Goal: Information Seeking & Learning: Learn about a topic

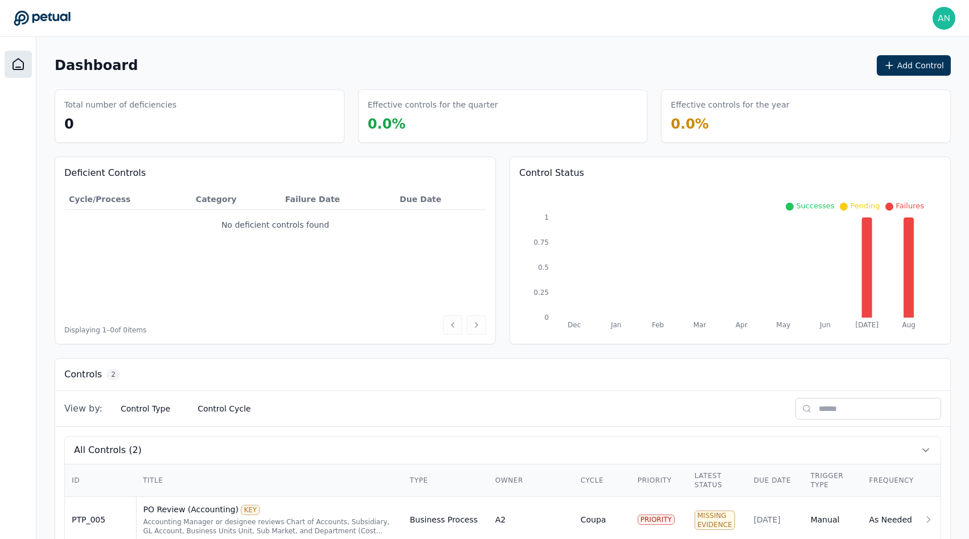
scroll to position [77, 0]
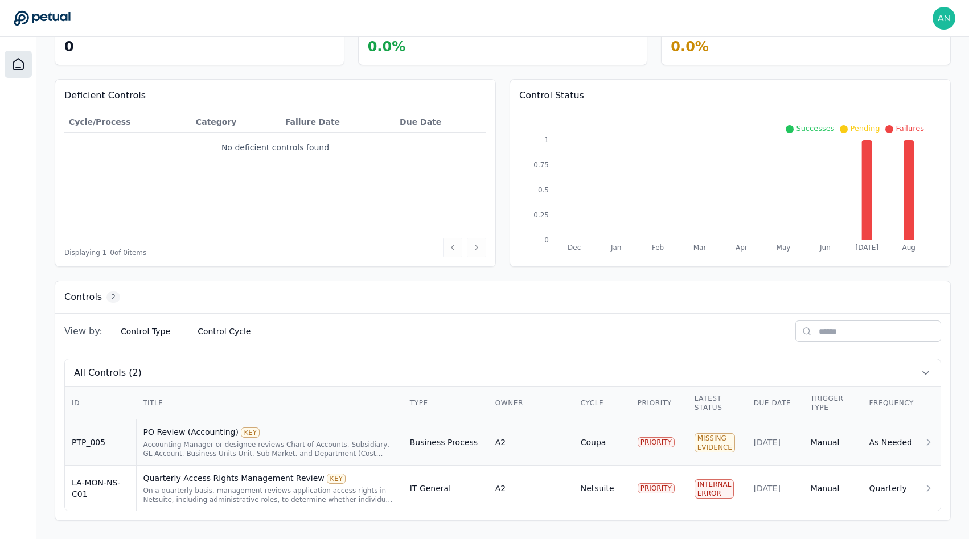
click at [316, 437] on div "PO Review (Accounting) KEY" at bounding box center [270, 432] width 253 height 11
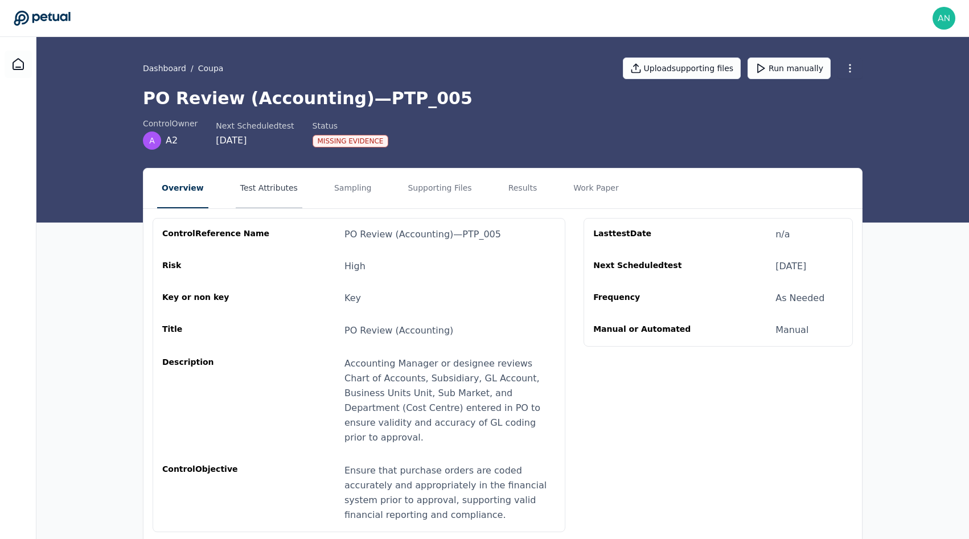
click at [274, 192] on button "Test Attributes" at bounding box center [269, 189] width 67 height 40
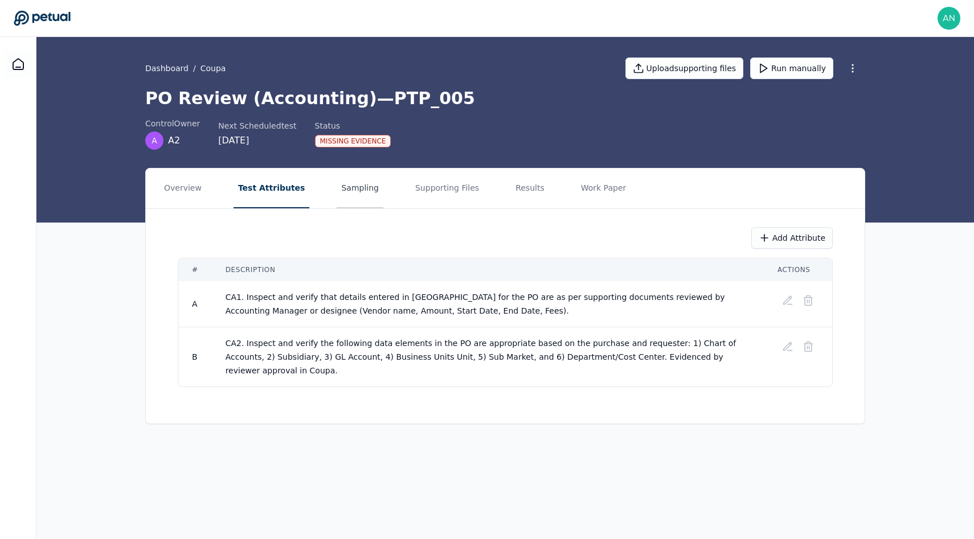
click at [361, 192] on button "Sampling" at bounding box center [360, 189] width 47 height 40
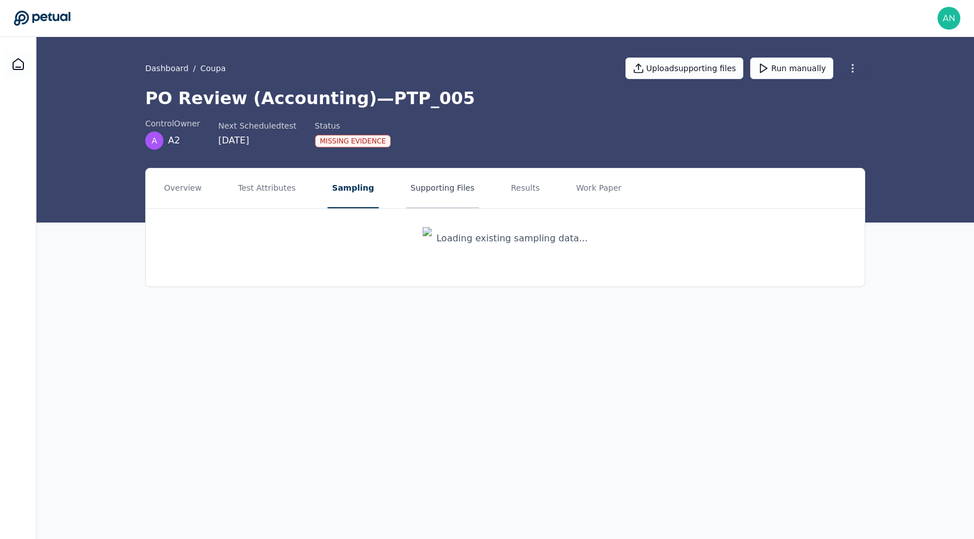
click at [433, 188] on button "Supporting Files" at bounding box center [442, 189] width 73 height 40
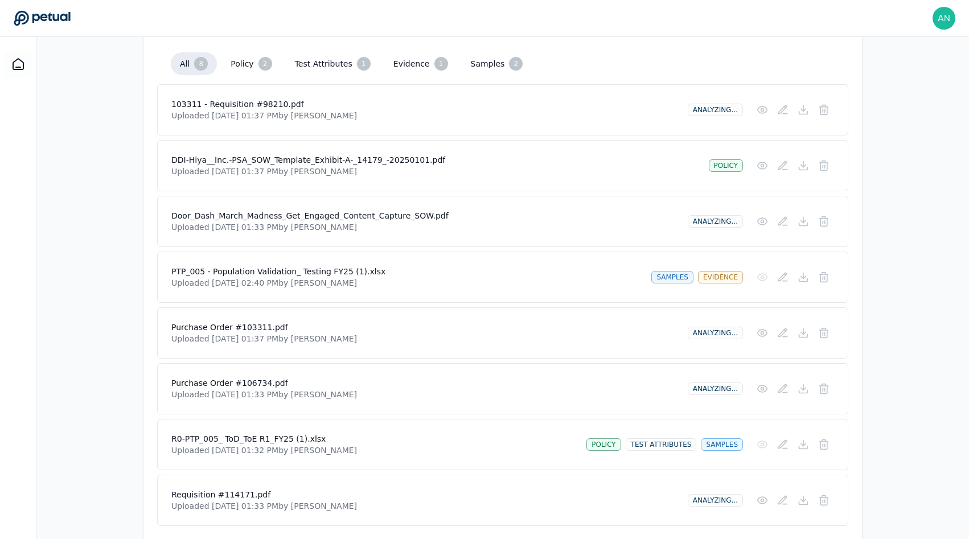
scroll to position [322, 0]
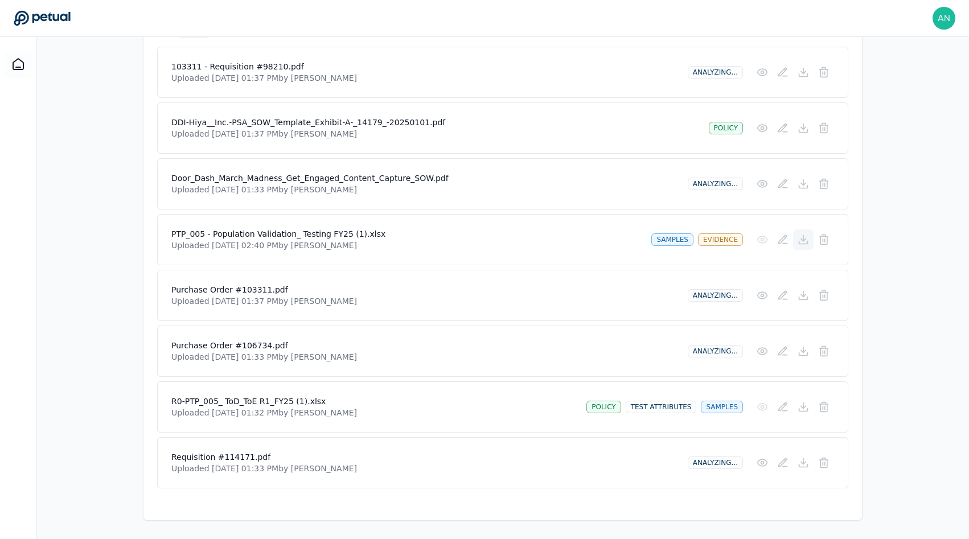
click at [811, 238] on button at bounding box center [803, 240] width 21 height 21
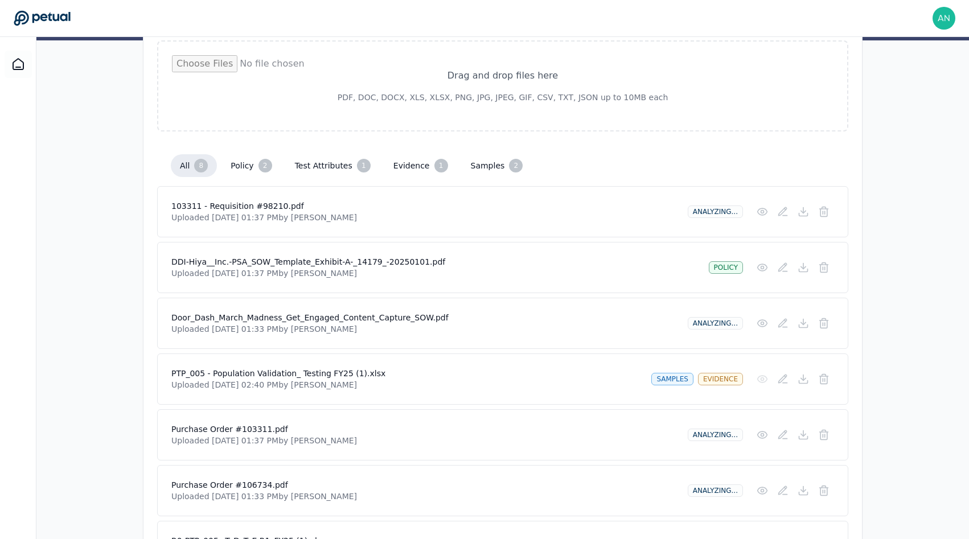
scroll to position [139, 0]
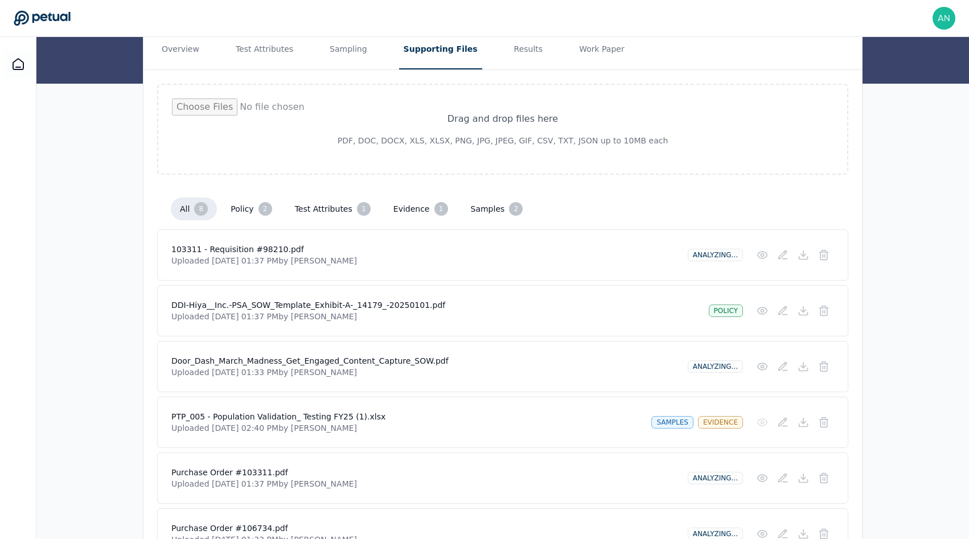
click at [490, 60] on nav "Overview Test Attributes Sampling Supporting Files Results Work Paper" at bounding box center [503, 50] width 719 height 40
click at [511, 50] on button "Results" at bounding box center [529, 50] width 38 height 40
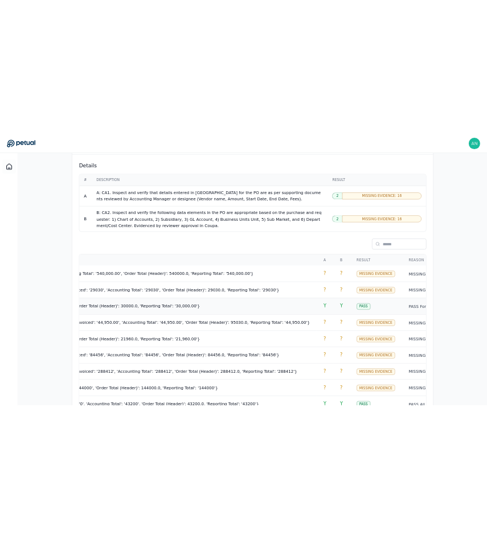
scroll to position [559, 0]
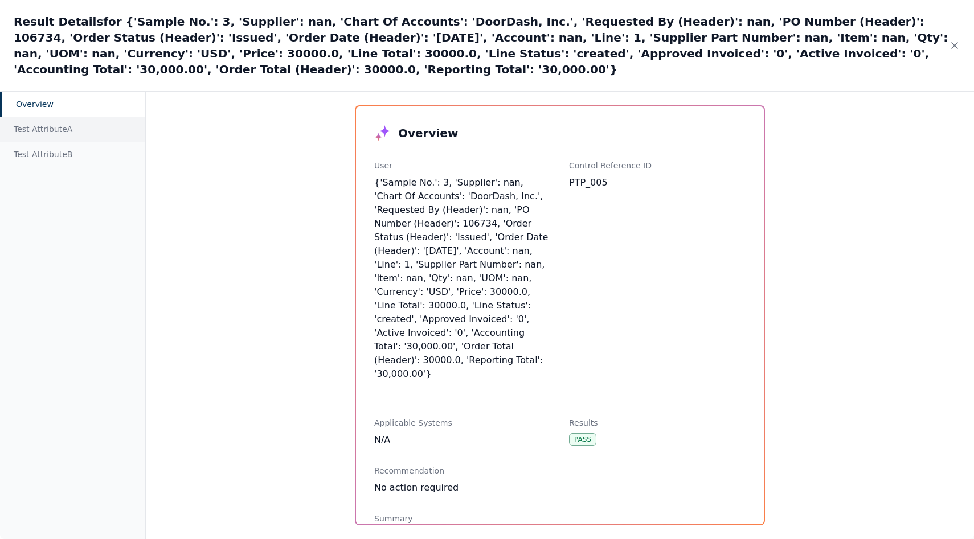
click at [48, 117] on div "Test Attribute A" at bounding box center [72, 129] width 145 height 25
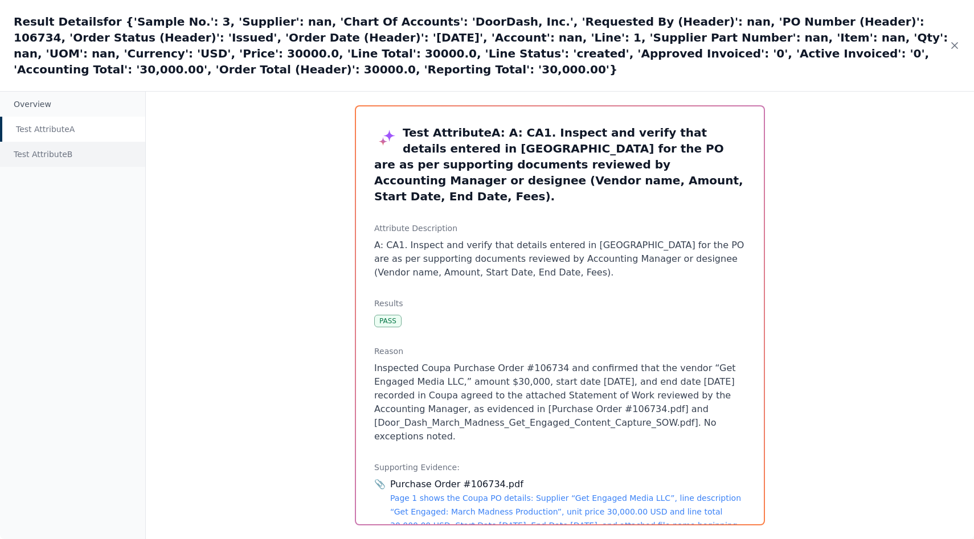
click at [50, 142] on div "Test Attribute B" at bounding box center [72, 154] width 145 height 25
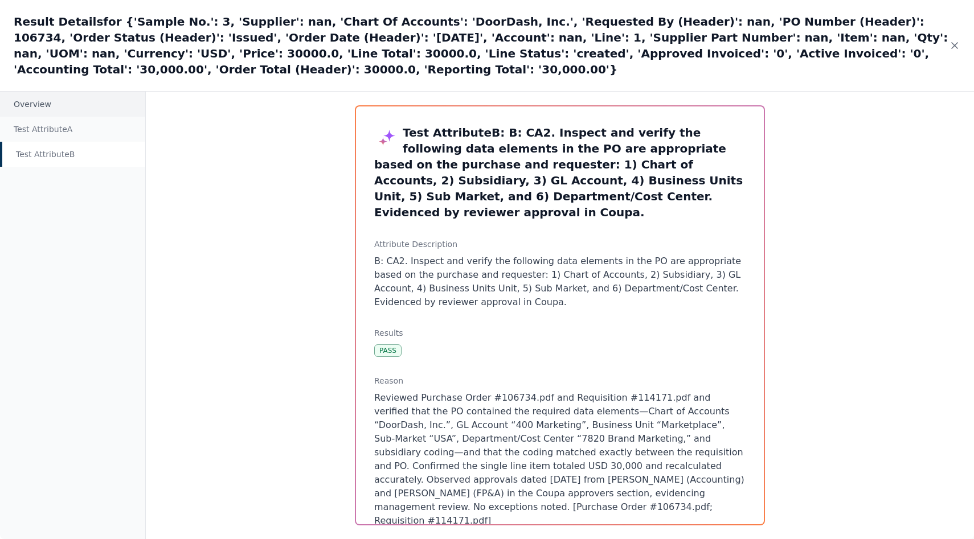
click at [43, 92] on div "Overview" at bounding box center [72, 104] width 145 height 25
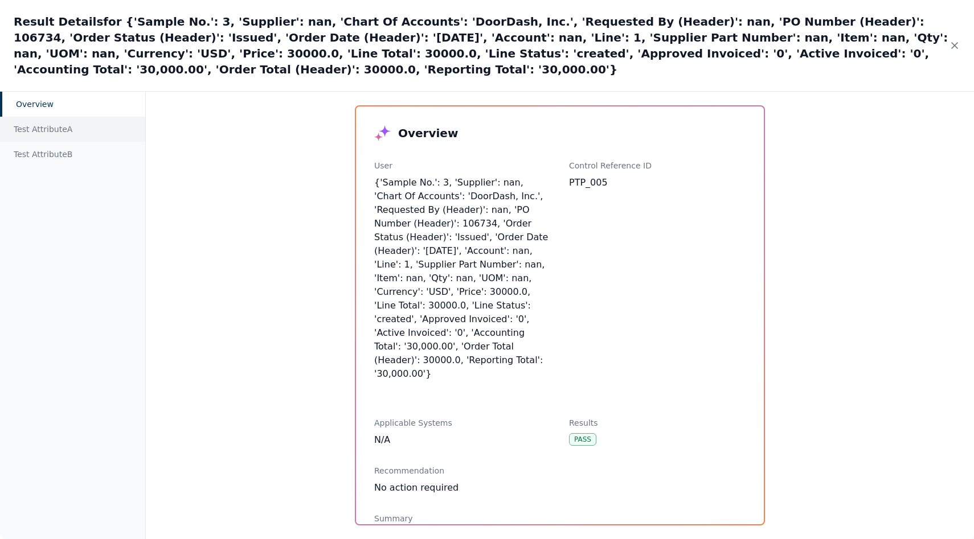
click at [47, 117] on div "Test Attribute A" at bounding box center [72, 129] width 145 height 25
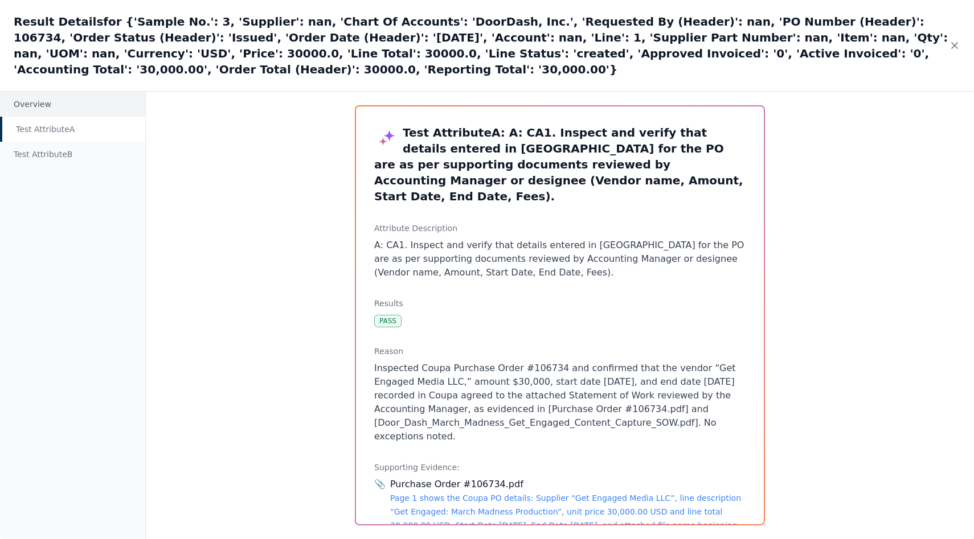
click at [41, 97] on div "Overview" at bounding box center [72, 104] width 145 height 25
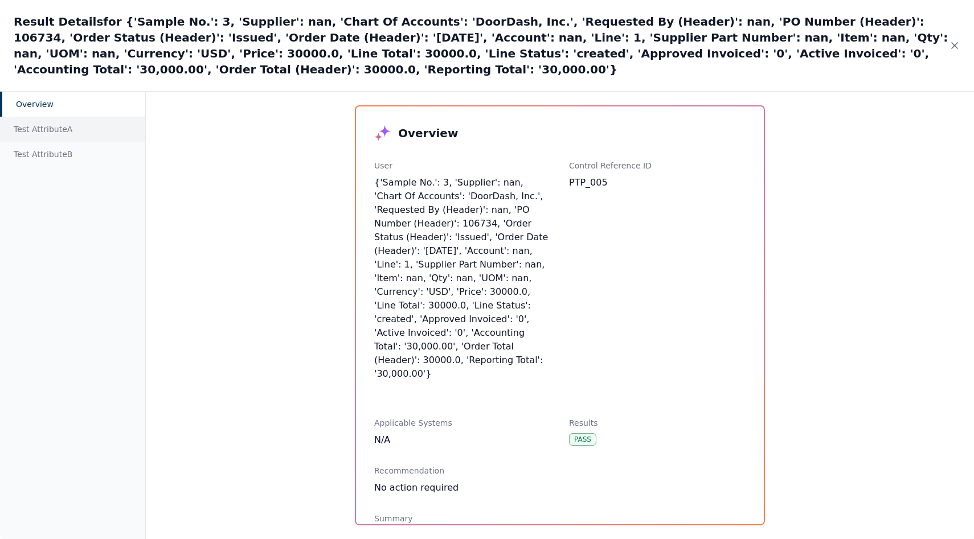
click at [44, 117] on div "Test Attribute A" at bounding box center [72, 129] width 145 height 25
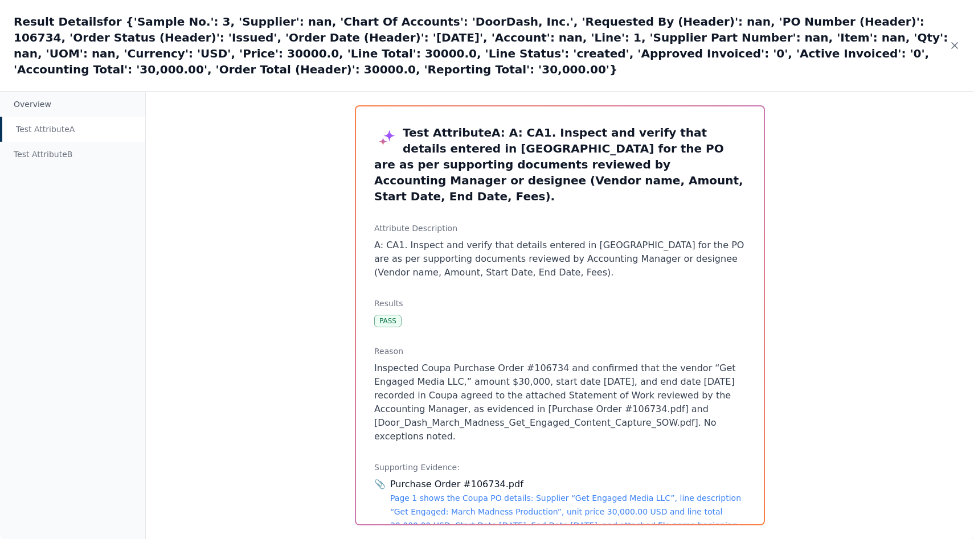
click at [40, 117] on div "Test Attribute A" at bounding box center [72, 129] width 145 height 25
click at [40, 98] on div "Overview" at bounding box center [72, 104] width 145 height 25
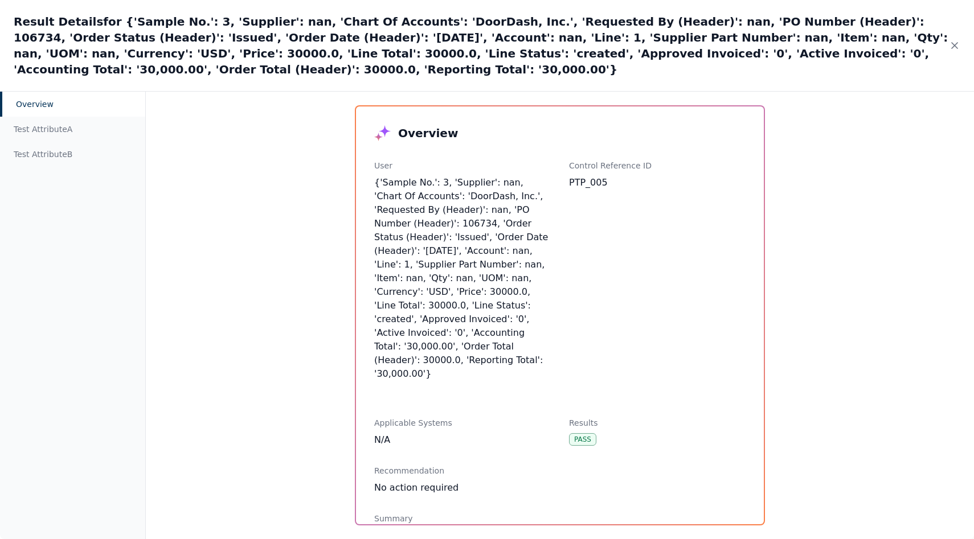
click at [271, 172] on div "Overview Test Attribute A Test Attribute B Overview User {'Sample No.': 3, 'Sup…" at bounding box center [487, 315] width 974 height 448
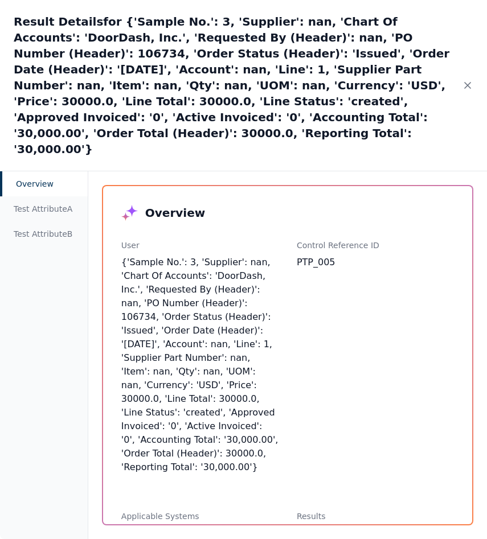
click at [190, 256] on div "{'Sample No.': 3, 'Supplier': nan, 'Chart Of Accounts': 'DoorDash, Inc.', 'Requ…" at bounding box center [199, 365] width 157 height 219
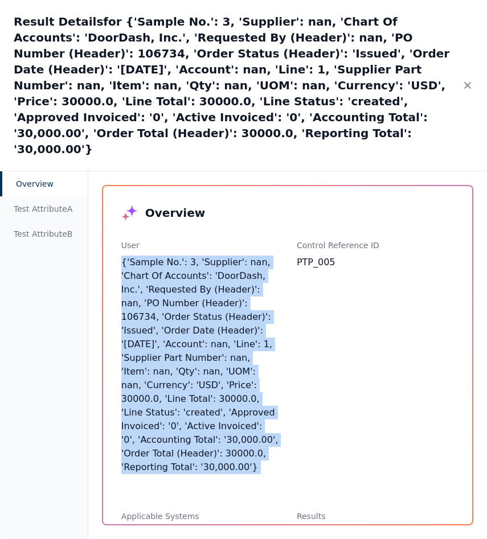
click at [190, 256] on div "{'Sample No.': 3, 'Supplier': nan, 'Chart Of Accounts': 'DoorDash, Inc.', 'Requ…" at bounding box center [199, 365] width 157 height 219
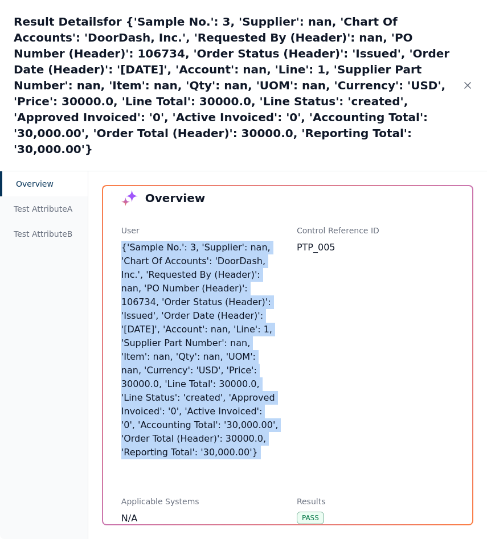
scroll to position [24, 0]
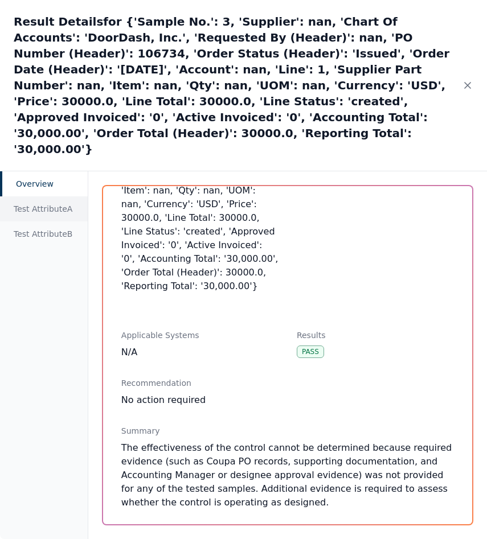
click at [49, 196] on div "Test Attribute A" at bounding box center [44, 208] width 88 height 25
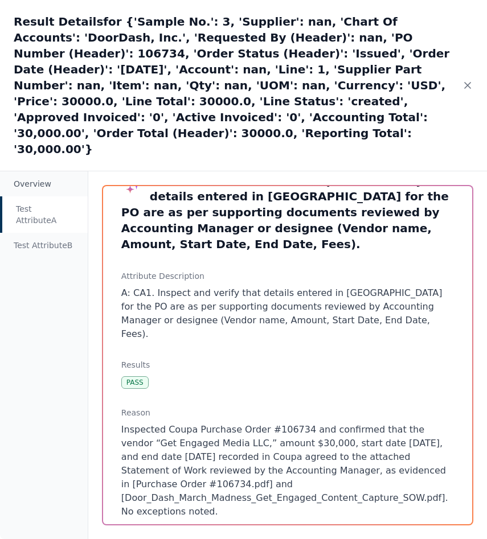
click at [49, 196] on div "Test Attribute A" at bounding box center [44, 214] width 88 height 36
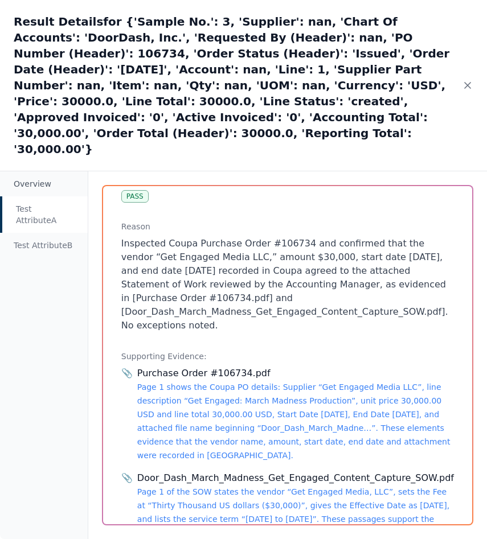
scroll to position [222, 0]
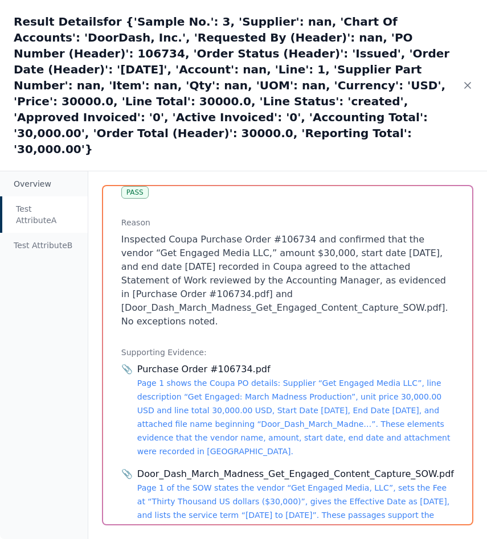
click at [227, 363] on div "Purchase Order #106734.pdf Page 1 shows the Coupa PO details: Supplier “Get Eng…" at bounding box center [295, 411] width 317 height 96
click at [232, 379] on link "Page 1 shows the Coupa PO details: Supplier “Get Engaged Media LLC”, line descr…" at bounding box center [293, 417] width 313 height 77
click at [207, 484] on link "Page 1 of the SOW states the vendor “Get Engaged Media, LLC”, sets the Fee at “…" at bounding box center [293, 509] width 312 height 50
click at [57, 233] on div "Test Attribute B" at bounding box center [44, 245] width 88 height 25
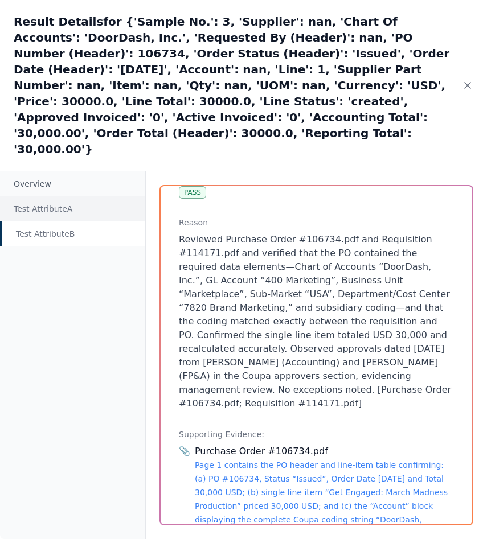
click at [36, 196] on div "Test Attribute A" at bounding box center [72, 208] width 145 height 25
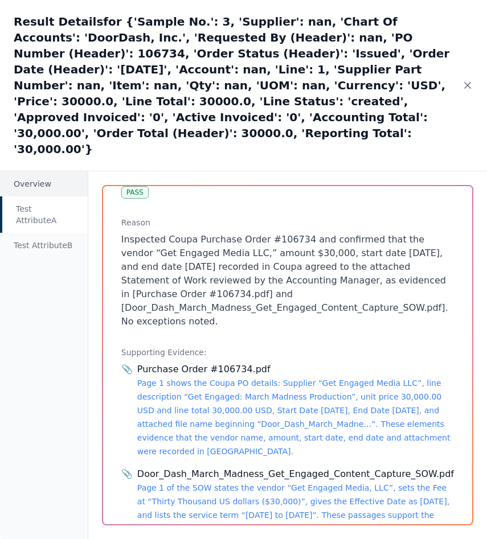
click at [36, 171] on div "Overview" at bounding box center [44, 183] width 88 height 25
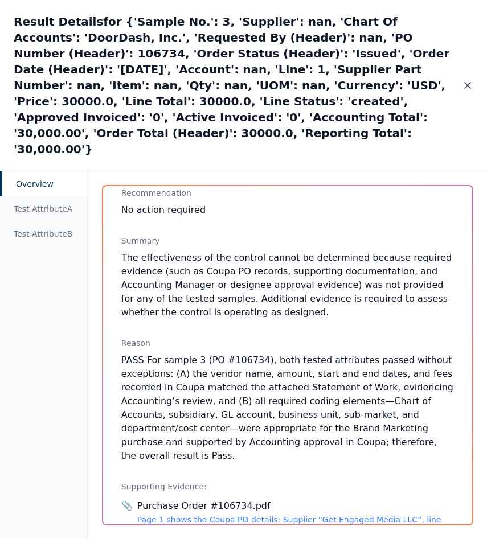
click at [468, 83] on icon at bounding box center [468, 86] width 6 height 6
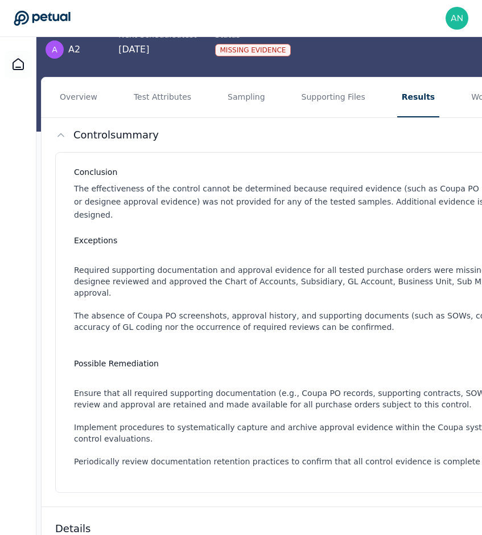
scroll to position [13, 0]
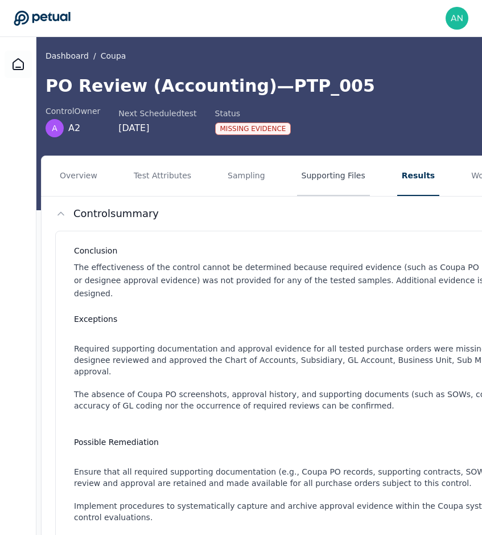
click at [310, 166] on button "Supporting Files" at bounding box center [333, 176] width 73 height 40
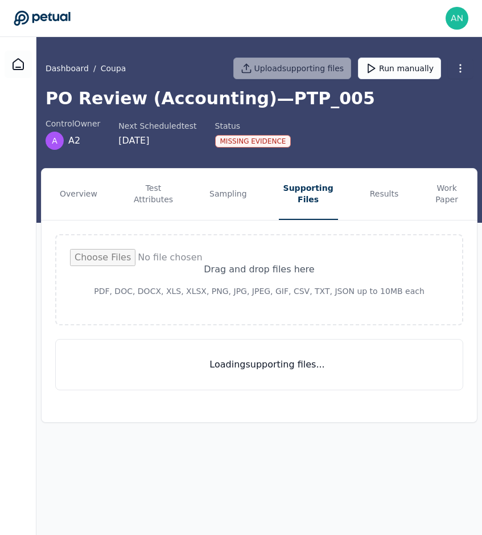
scroll to position [0, 0]
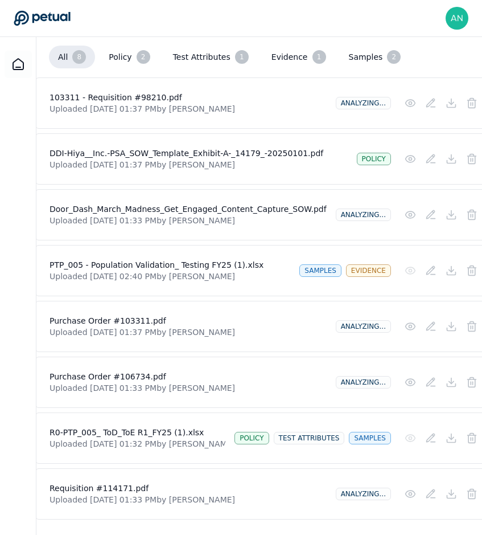
scroll to position [302, 21]
click at [122, 315] on h4 "Purchase Order #103311.pdf" at bounding box center [187, 320] width 277 height 11
copy h4 "103311"
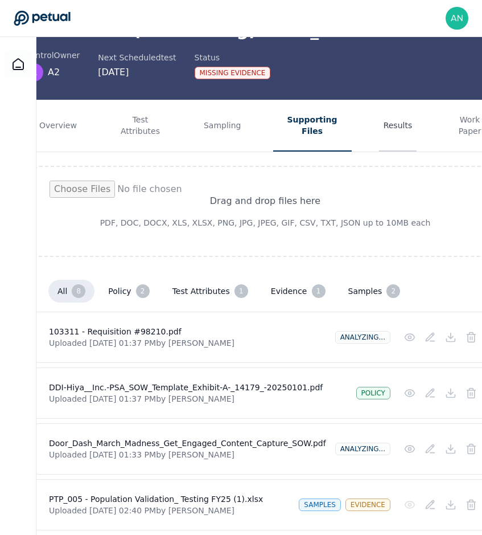
click at [398, 118] on button "Results" at bounding box center [398, 125] width 38 height 51
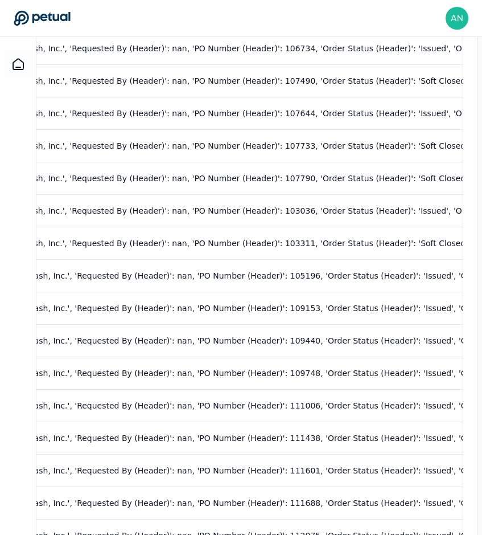
scroll to position [0, 1799]
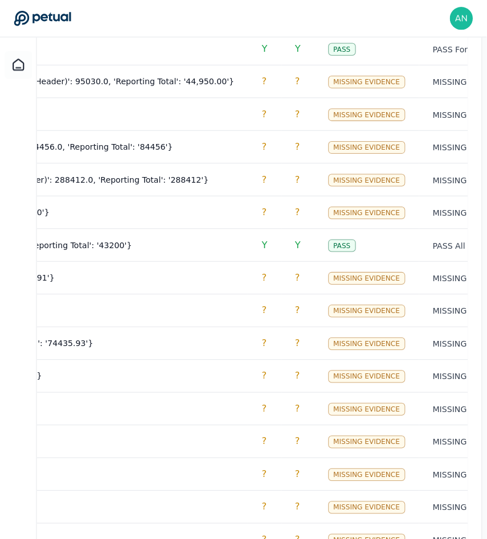
scroll to position [559, 0]
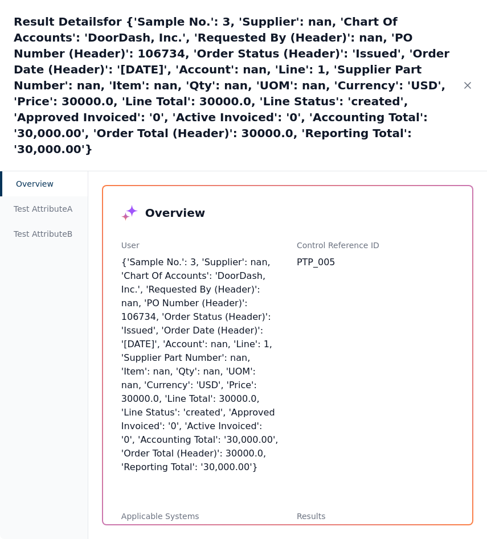
click at [473, 70] on div "Result Details for {'Sample No.': 3, 'Supplier': nan, 'Chart Of Accounts': 'Doo…" at bounding box center [243, 85] width 487 height 171
click at [472, 80] on icon at bounding box center [467, 85] width 11 height 11
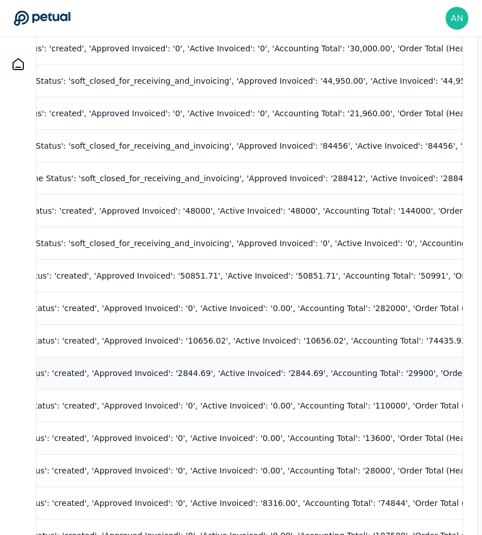
scroll to position [880, 283]
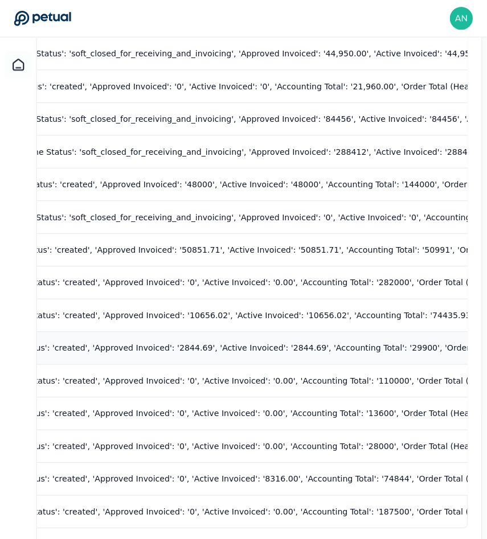
scroll to position [559, 0]
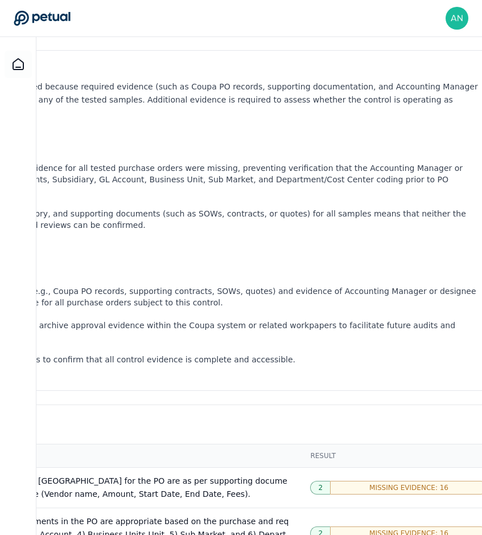
scroll to position [193, 283]
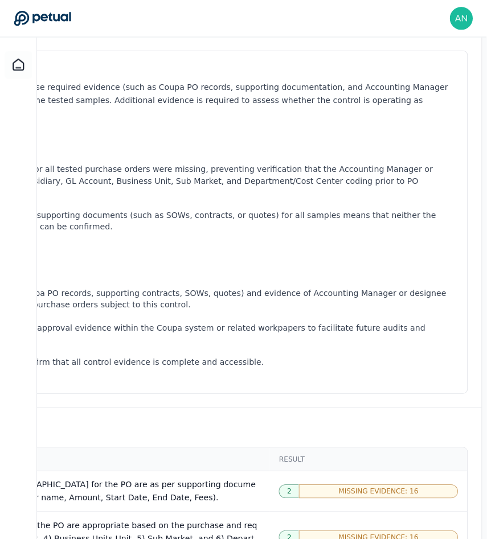
scroll to position [559, 0]
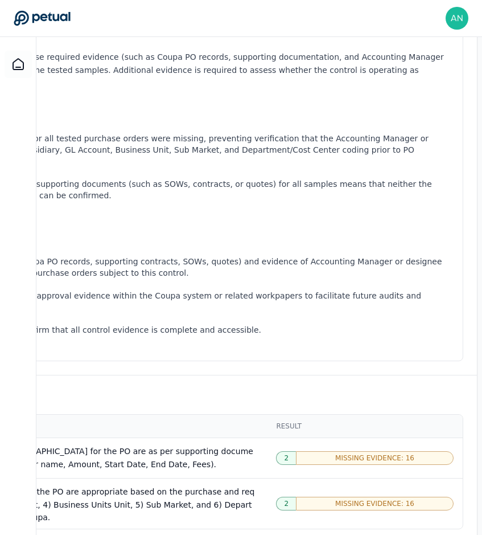
click at [349, 453] on span "Missing Evidence: 16" at bounding box center [374, 457] width 79 height 9
click at [335, 451] on div "Missing Evidence: 16" at bounding box center [375, 458] width 158 height 14
click at [297, 451] on div "Missing Evidence: 16" at bounding box center [375, 458] width 158 height 14
click at [294, 451] on div "2" at bounding box center [286, 458] width 20 height 14
click at [212, 485] on div "B: CA2. Inspect and verify the following data elements in the PO are appropriat…" at bounding box center [32, 504] width 451 height 39
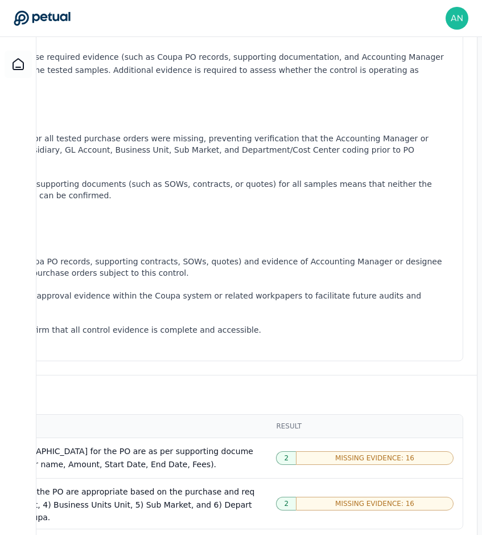
click at [205, 445] on div "A: CA1. Inspect and verify that details entered in [GEOGRAPHIC_DATA] for the PO…" at bounding box center [32, 458] width 451 height 26
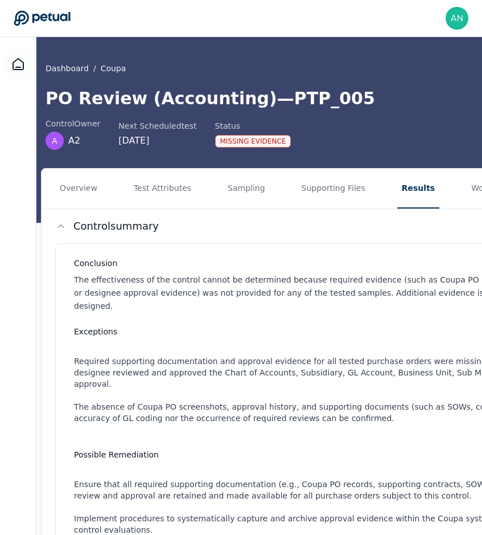
click at [363, 191] on nav "Overview Test Attributes Sampling Supporting Files Results Work Paper" at bounding box center [401, 189] width 719 height 40
click at [405, 191] on button "Results" at bounding box center [419, 189] width 42 height 40
click at [321, 187] on button "Supporting Files" at bounding box center [333, 189] width 73 height 40
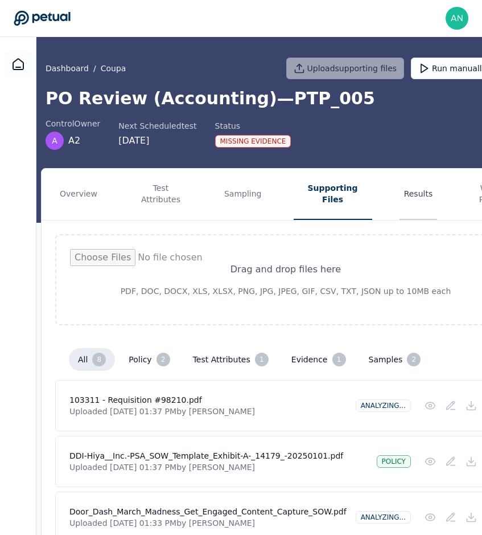
click at [421, 189] on button "Results" at bounding box center [419, 194] width 38 height 51
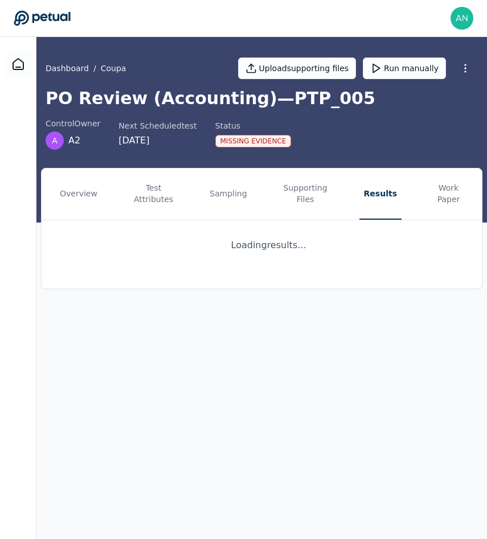
click at [338, 191] on nav "Overview Test Attributes Sampling Supporting Files Results Work Paper" at bounding box center [262, 194] width 440 height 51
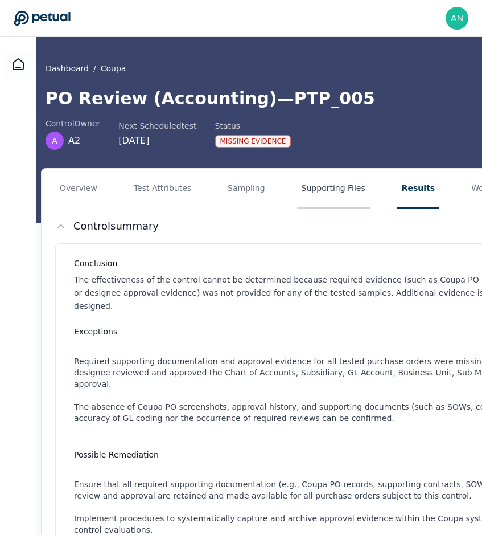
click at [316, 191] on button "Supporting Files" at bounding box center [333, 189] width 73 height 40
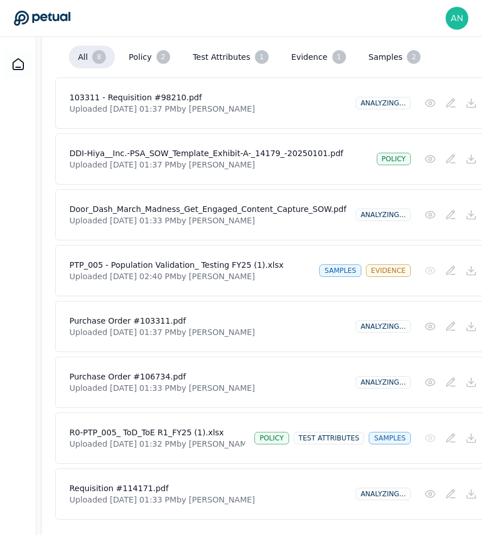
click at [146, 326] on p "Uploaded [DATE] 01:37 PM by [PERSON_NAME]" at bounding box center [207, 331] width 277 height 11
click at [146, 382] on p "Uploaded [DATE] 01:33 PM by [PERSON_NAME]" at bounding box center [207, 387] width 277 height 11
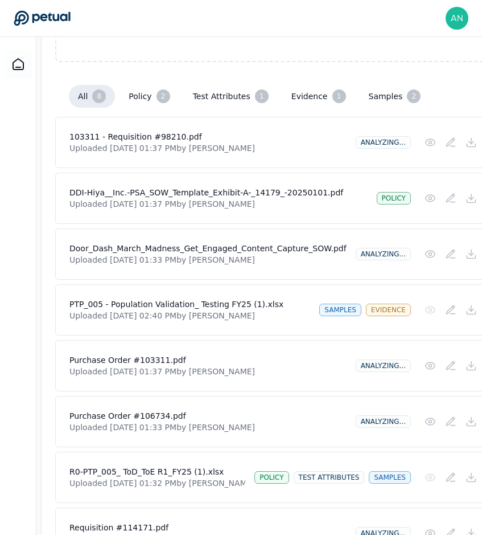
click at [157, 131] on h4 "103311 - Requisition #98210.pdf" at bounding box center [207, 136] width 277 height 11
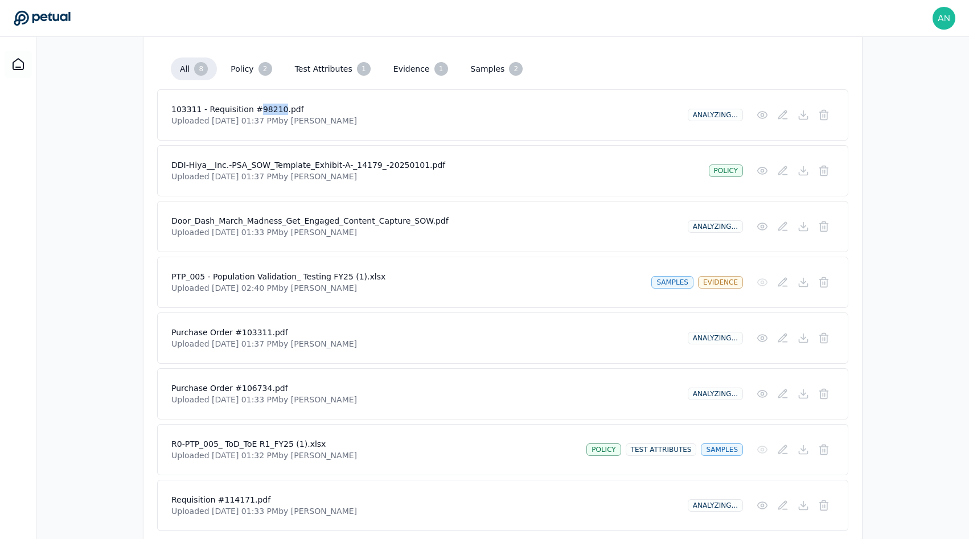
scroll to position [322, 0]
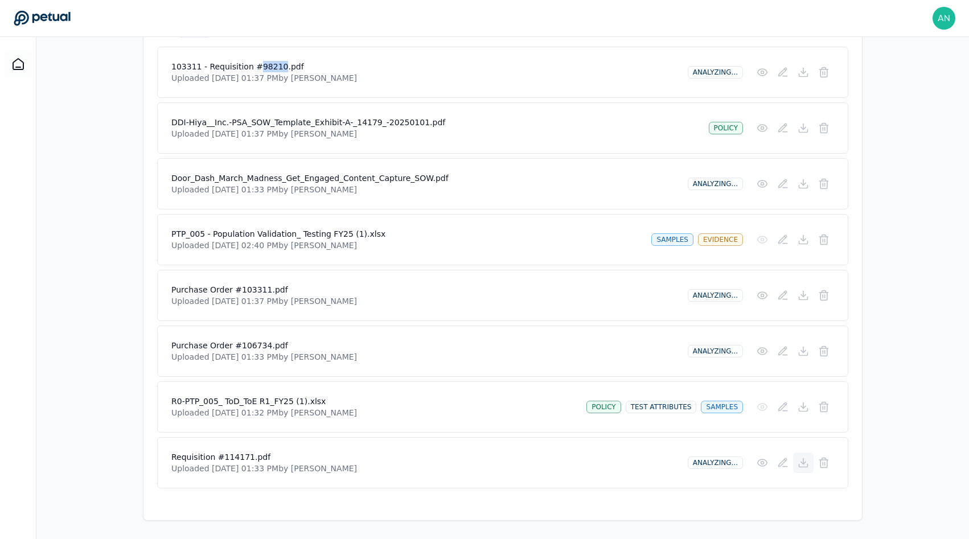
click at [802, 468] on icon at bounding box center [803, 462] width 11 height 11
click at [800, 408] on icon at bounding box center [803, 407] width 11 height 11
click at [800, 356] on icon at bounding box center [804, 354] width 9 height 3
click at [801, 299] on icon at bounding box center [804, 298] width 9 height 3
click at [808, 239] on icon at bounding box center [803, 239] width 11 height 11
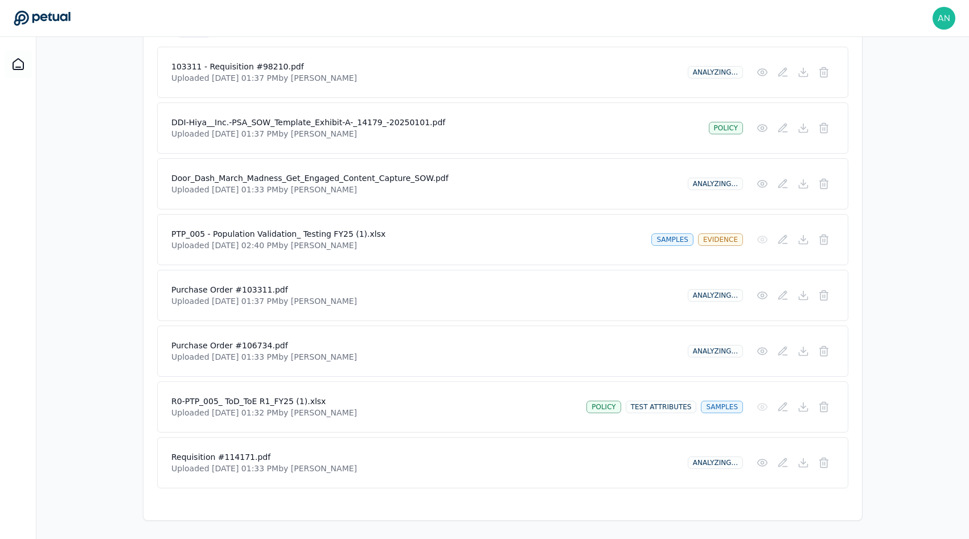
click at [907, 76] on div "Overview Test Attributes Sampling Supporting Files Results Work Paper Drag and …" at bounding box center [502, 183] width 933 height 675
click at [801, 180] on icon at bounding box center [803, 183] width 11 height 11
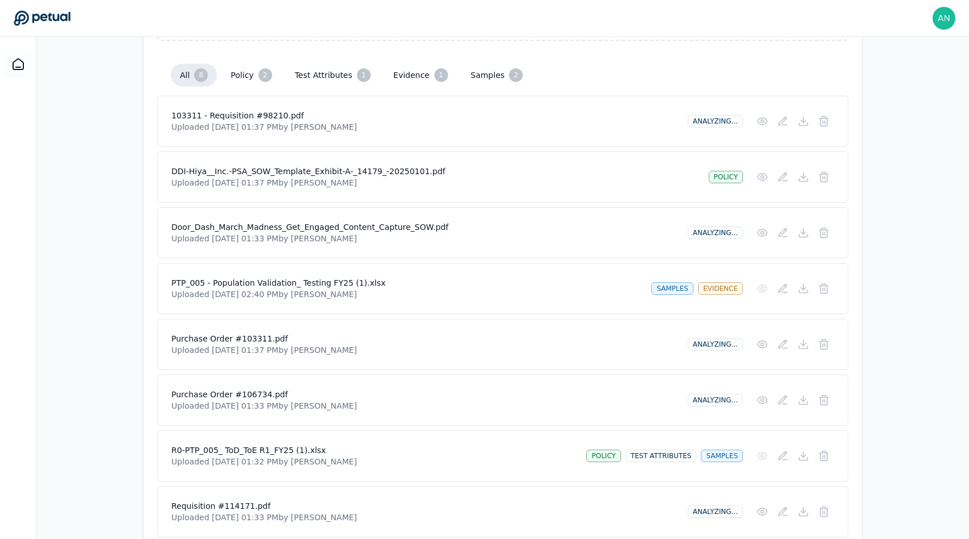
scroll to position [270, 0]
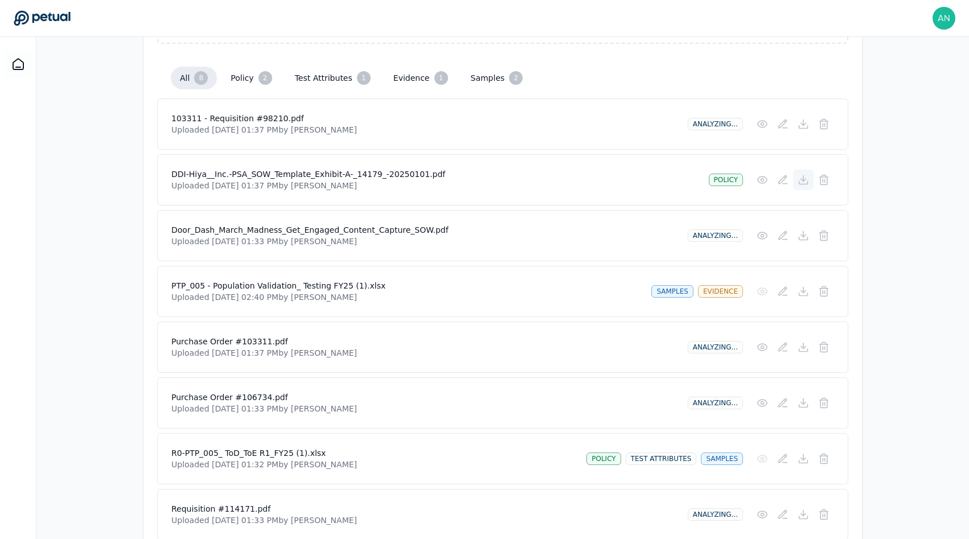
click at [798, 185] on icon at bounding box center [803, 179] width 11 height 11
click at [809, 181] on icon at bounding box center [803, 179] width 11 height 11
click at [804, 121] on icon at bounding box center [804, 123] width 0 height 6
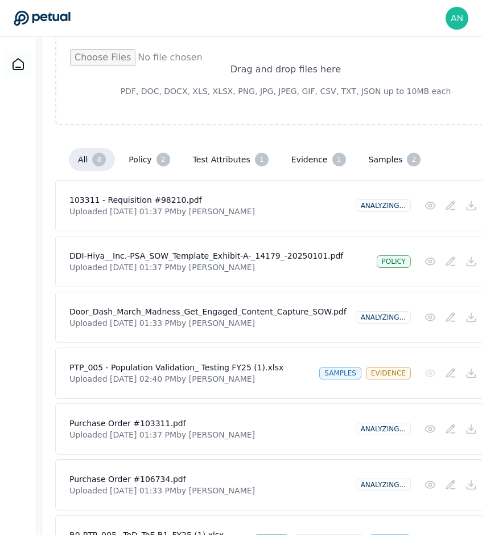
scroll to position [157, 0]
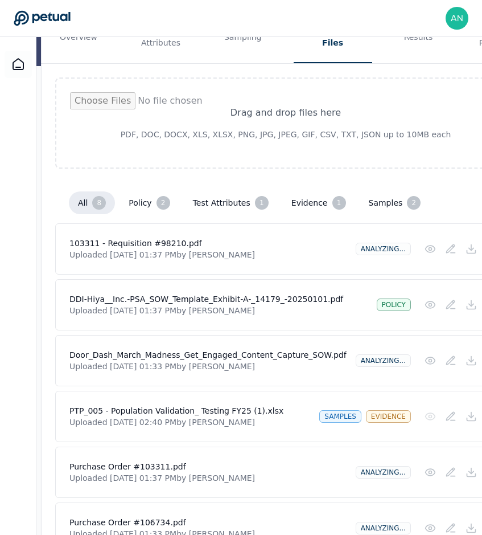
click at [227, 196] on button "test attributes 1" at bounding box center [231, 202] width 94 height 23
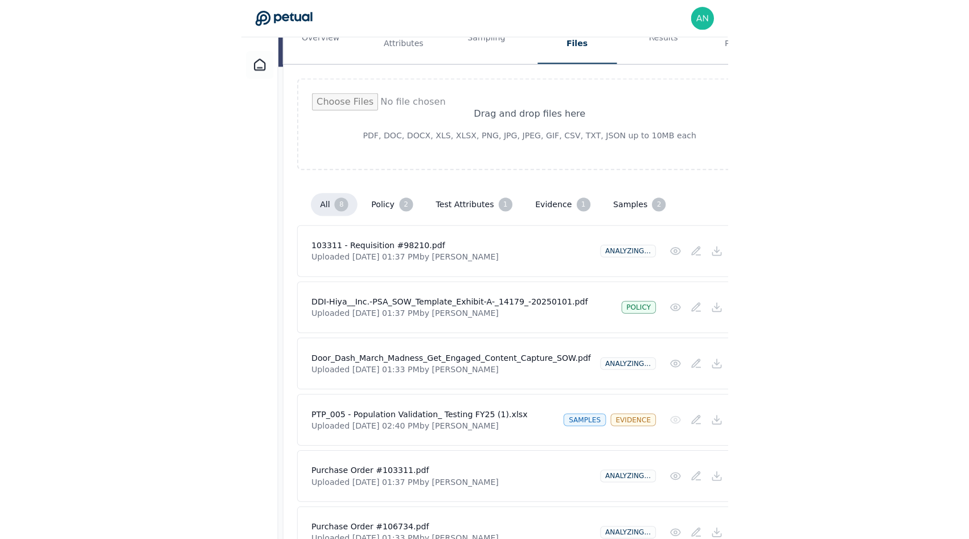
scroll to position [0, 0]
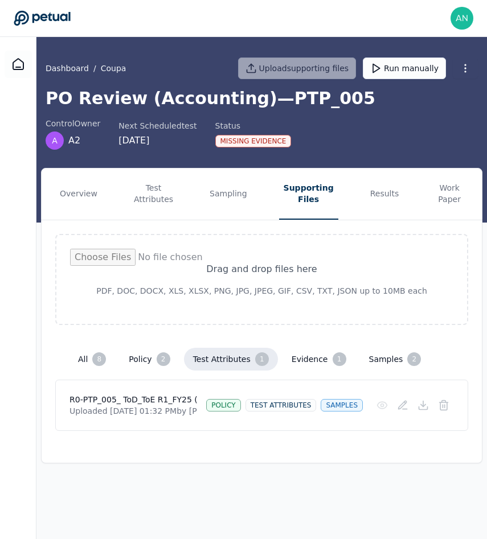
click at [158, 360] on div "2" at bounding box center [164, 360] width 14 height 14
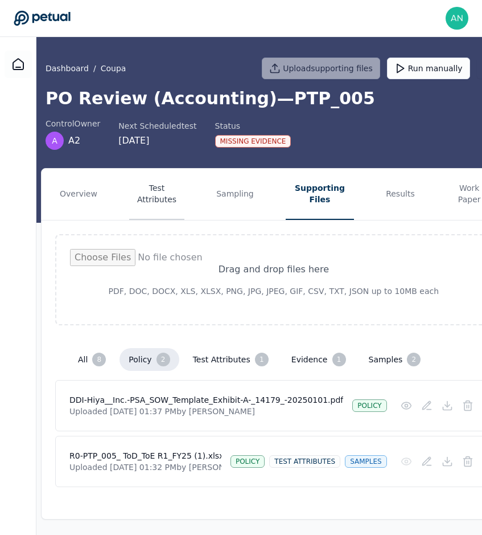
click at [159, 202] on button "Test Attributes" at bounding box center [156, 194] width 55 height 51
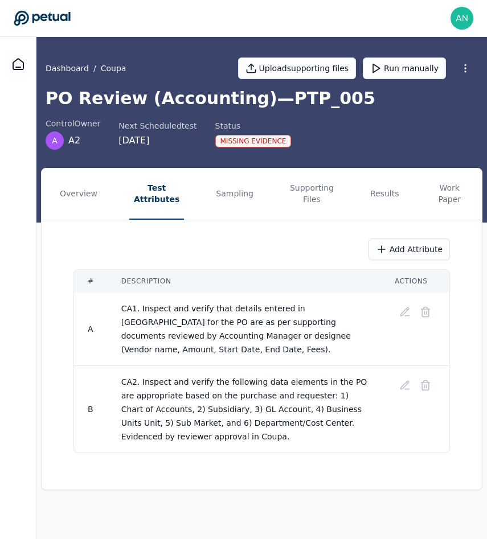
click at [211, 338] on span "CA1. Inspect and verify that details entered in [GEOGRAPHIC_DATA] for the PO ar…" at bounding box center [237, 329] width 232 height 50
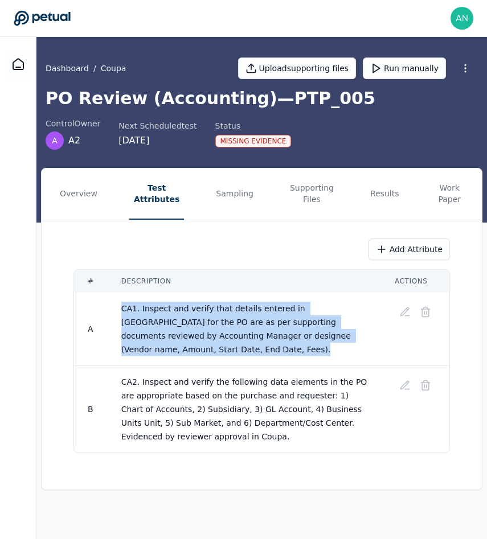
click at [211, 338] on span "CA1. Inspect and verify that details entered in [GEOGRAPHIC_DATA] for the PO ar…" at bounding box center [237, 329] width 232 height 50
click at [224, 336] on span "CA1. Inspect and verify that details entered in [GEOGRAPHIC_DATA] for the PO ar…" at bounding box center [237, 329] width 232 height 50
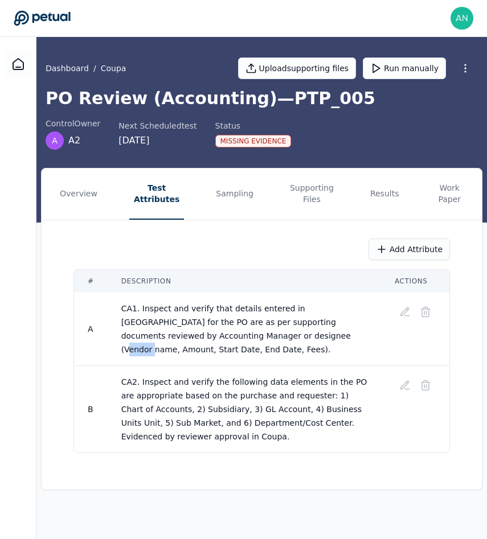
click at [224, 336] on span "CA1. Inspect and verify that details entered in [GEOGRAPHIC_DATA] for the PO ar…" at bounding box center [237, 329] width 232 height 50
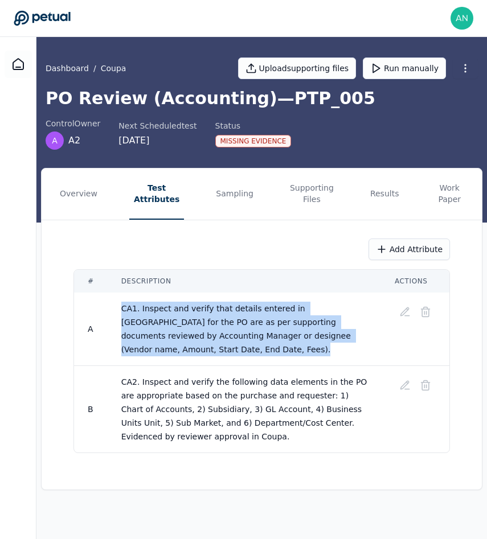
click at [224, 336] on span "CA1. Inspect and verify that details entered in [GEOGRAPHIC_DATA] for the PO ar…" at bounding box center [237, 329] width 232 height 50
click at [255, 333] on span "CA1. Inspect and verify that details entered in [GEOGRAPHIC_DATA] for the PO ar…" at bounding box center [237, 329] width 232 height 50
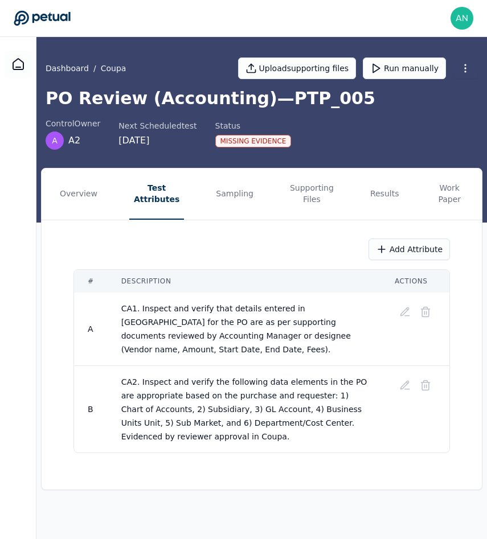
click at [195, 321] on span "CA1. Inspect and verify that details entered in [GEOGRAPHIC_DATA] for the PO ar…" at bounding box center [237, 329] width 232 height 50
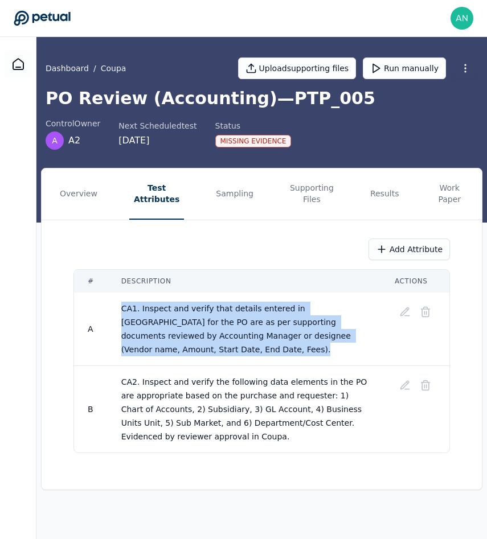
click at [195, 321] on span "CA1. Inspect and verify that details entered in [GEOGRAPHIC_DATA] for the PO ar…" at bounding box center [237, 329] width 232 height 50
click at [250, 324] on span "CA1. Inspect and verify that details entered in [GEOGRAPHIC_DATA] for the PO ar…" at bounding box center [237, 329] width 232 height 50
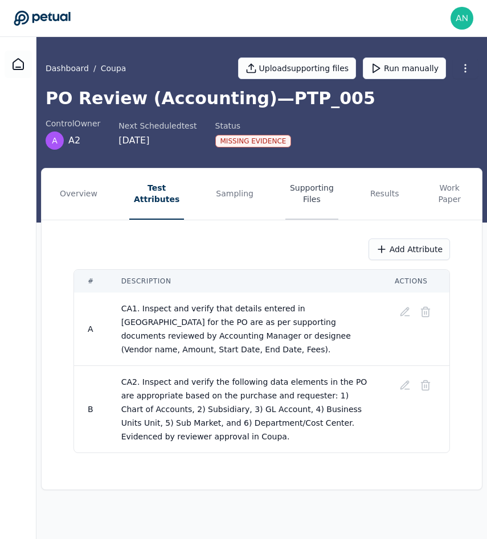
click at [297, 199] on button "Supporting Files" at bounding box center [311, 194] width 53 height 51
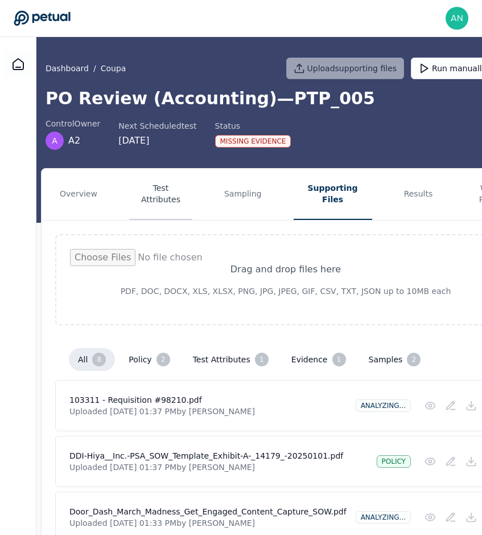
click at [187, 206] on button "Test Attributes" at bounding box center [160, 194] width 63 height 51
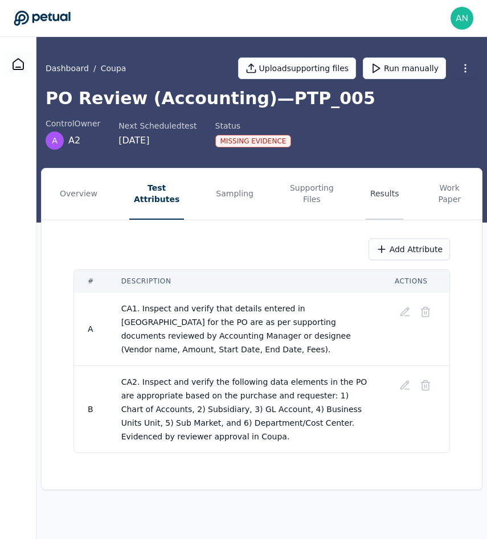
click at [390, 181] on button "Results" at bounding box center [385, 194] width 38 height 51
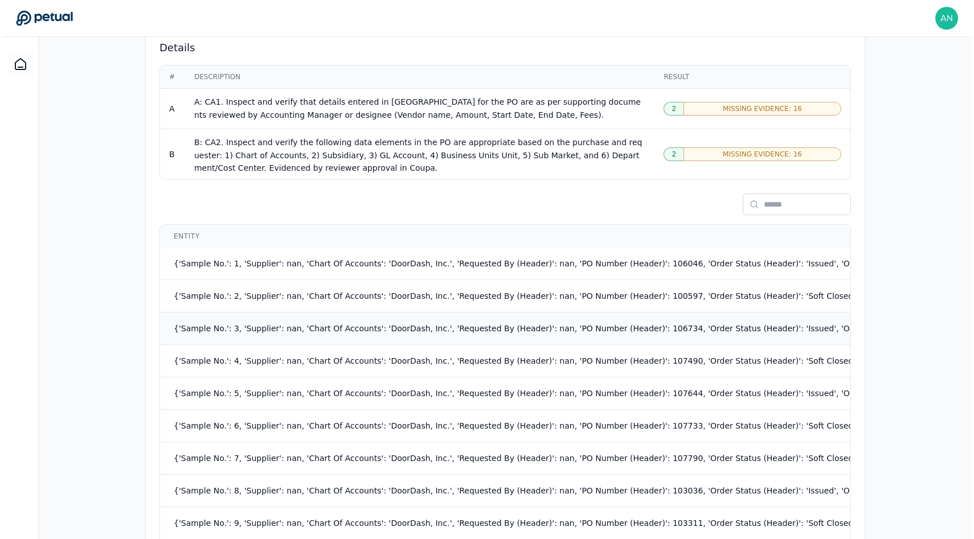
scroll to position [505, 0]
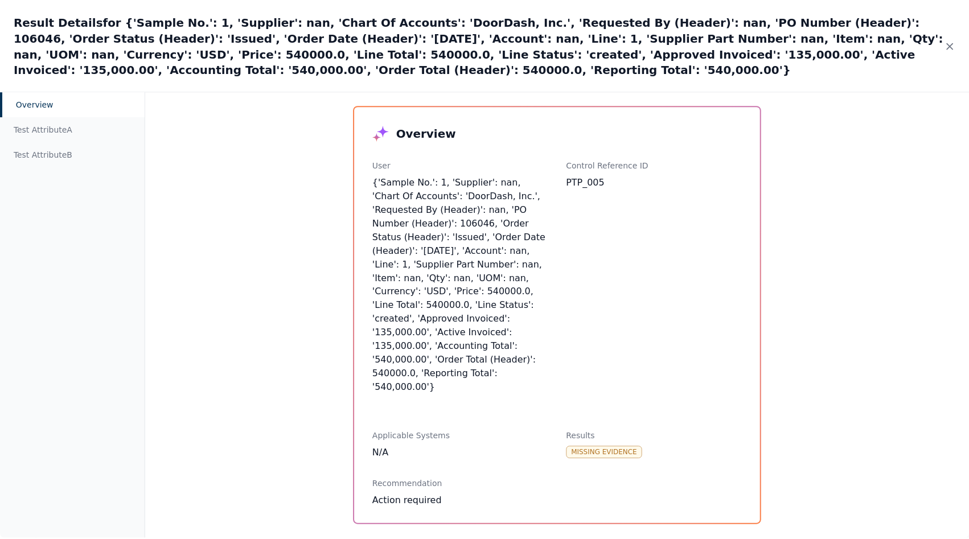
scroll to position [204, 0]
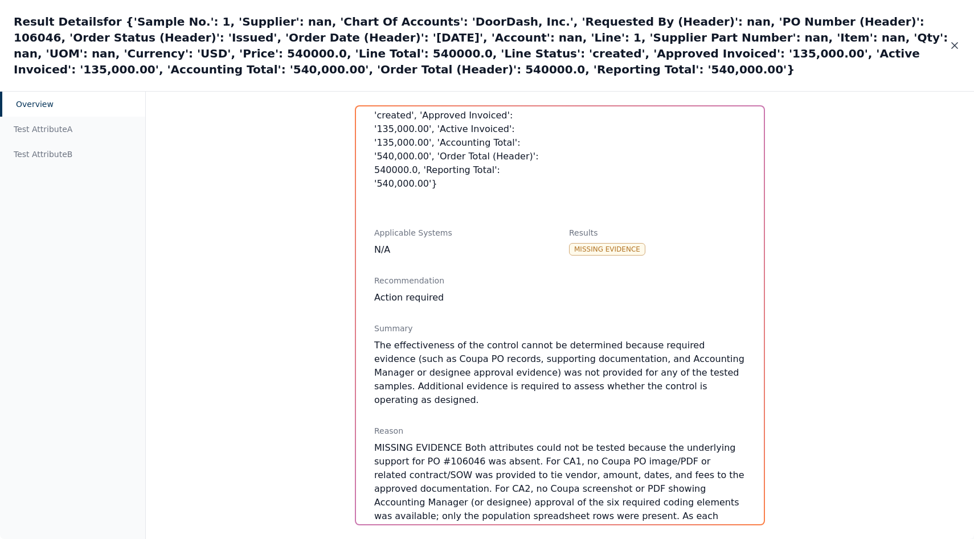
click at [953, 44] on icon at bounding box center [954, 45] width 11 height 11
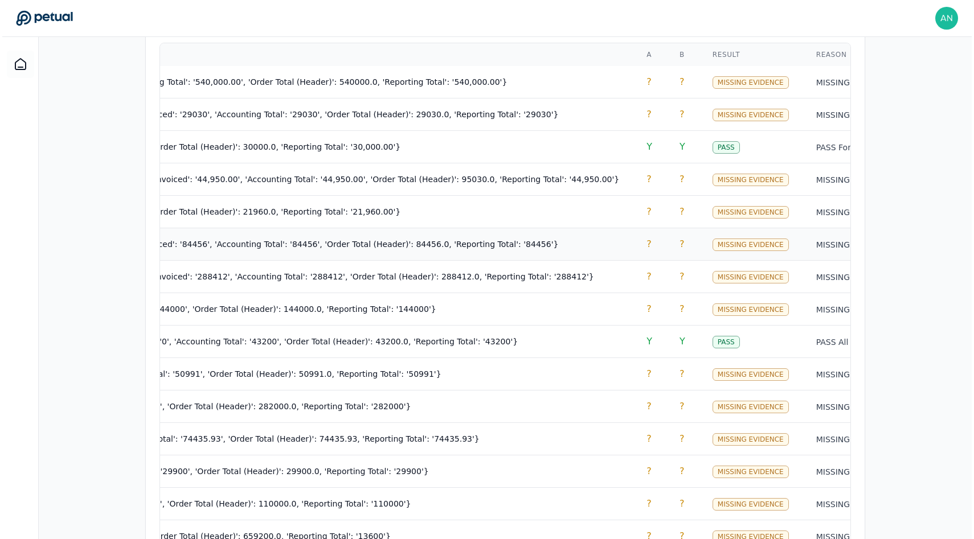
scroll to position [753, 0]
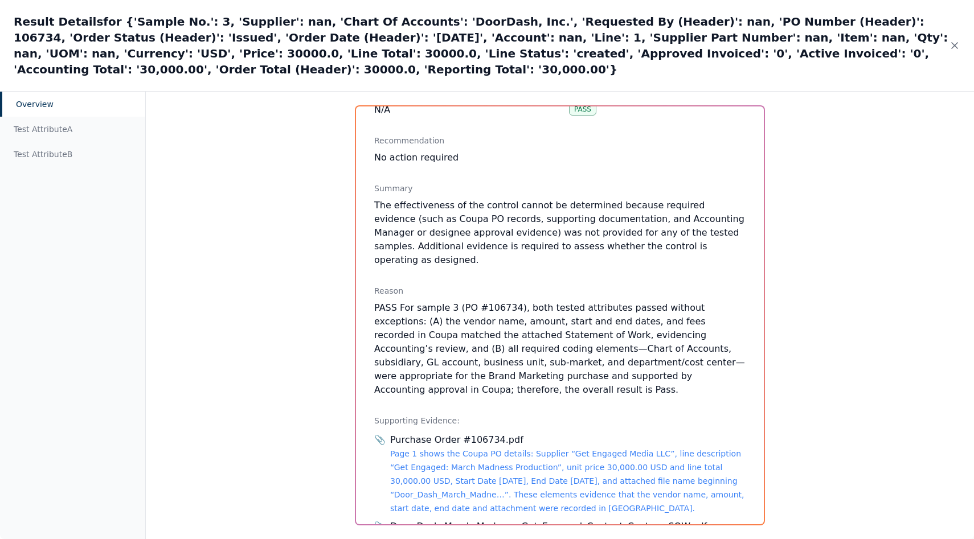
scroll to position [334, 0]
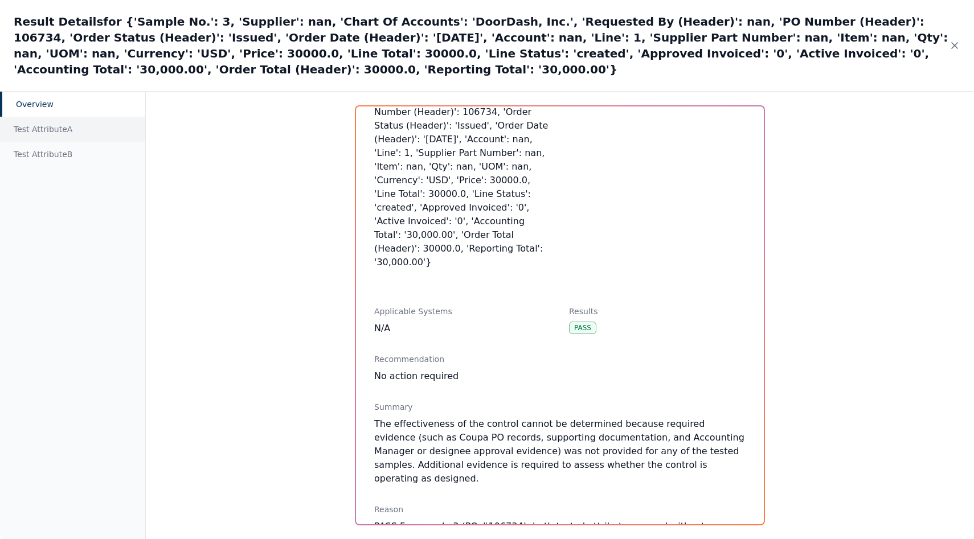
click at [83, 117] on div "Test Attribute A" at bounding box center [72, 129] width 145 height 25
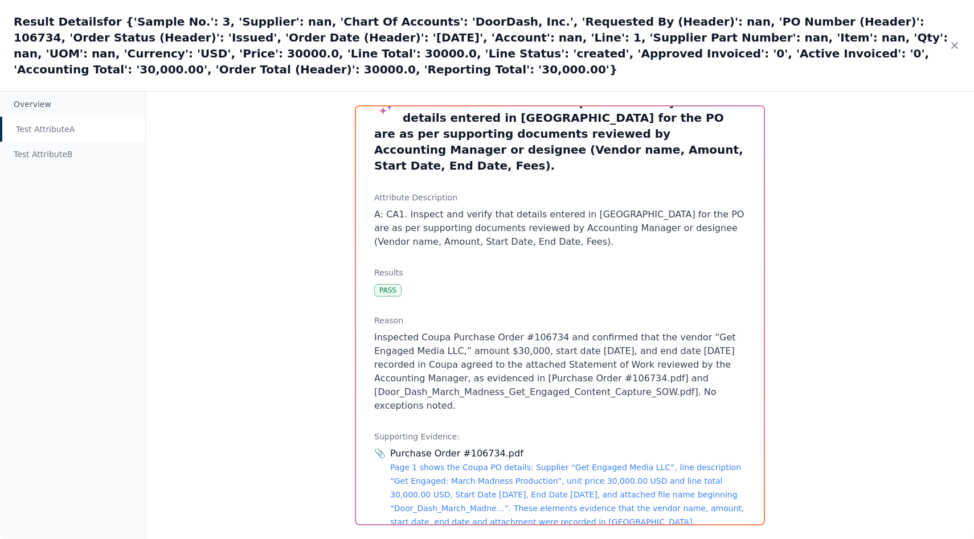
scroll to position [30, 0]
click at [391, 332] on p "Inspected Coupa Purchase Order #106734 and confirmed that the vendor “Get Engag…" at bounding box center [559, 372] width 371 height 82
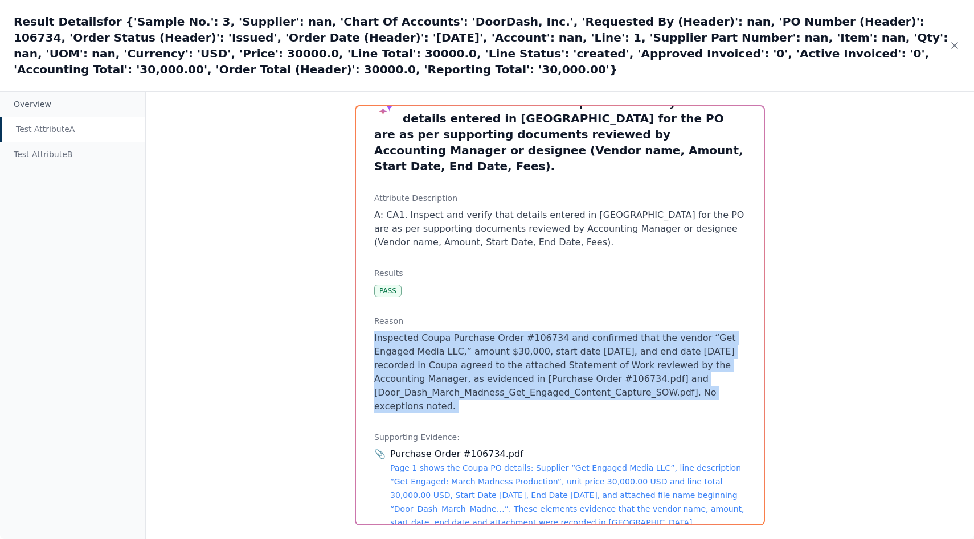
click at [391, 332] on p "Inspected Coupa Purchase Order #106734 and confirmed that the vendor “Get Engag…" at bounding box center [559, 372] width 371 height 82
click at [408, 331] on p "Inspected Coupa Purchase Order #106734 and confirmed that the vendor “Get Engag…" at bounding box center [559, 372] width 371 height 82
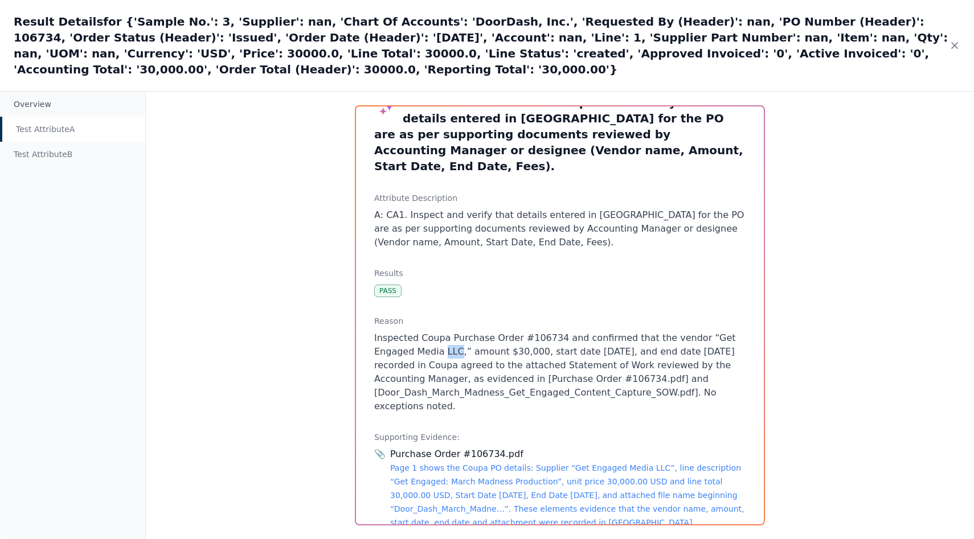
click at [408, 331] on p "Inspected Coupa Purchase Order #106734 and confirmed that the vendor “Get Engag…" at bounding box center [559, 372] width 371 height 82
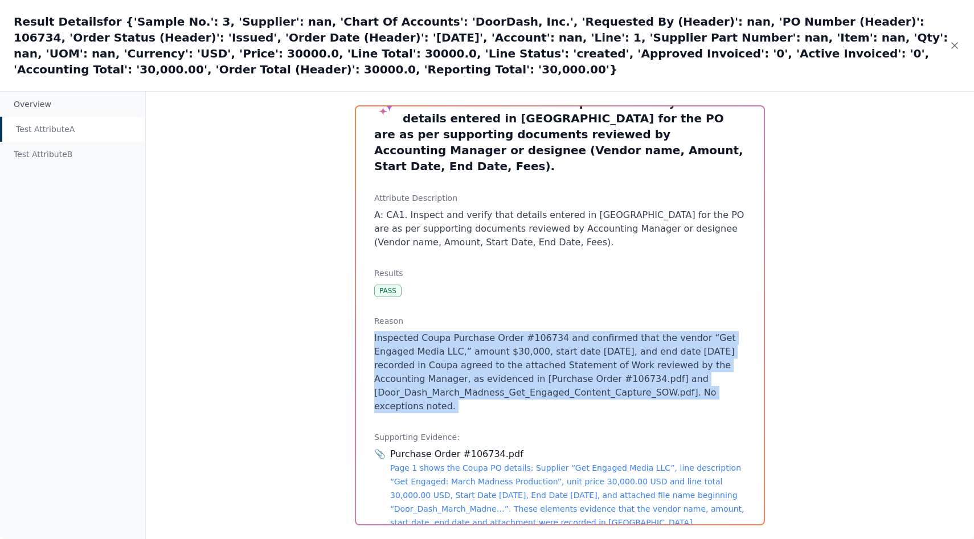
click at [408, 331] on p "Inspected Coupa Purchase Order #106734 and confirmed that the vendor “Get Engag…" at bounding box center [559, 372] width 371 height 82
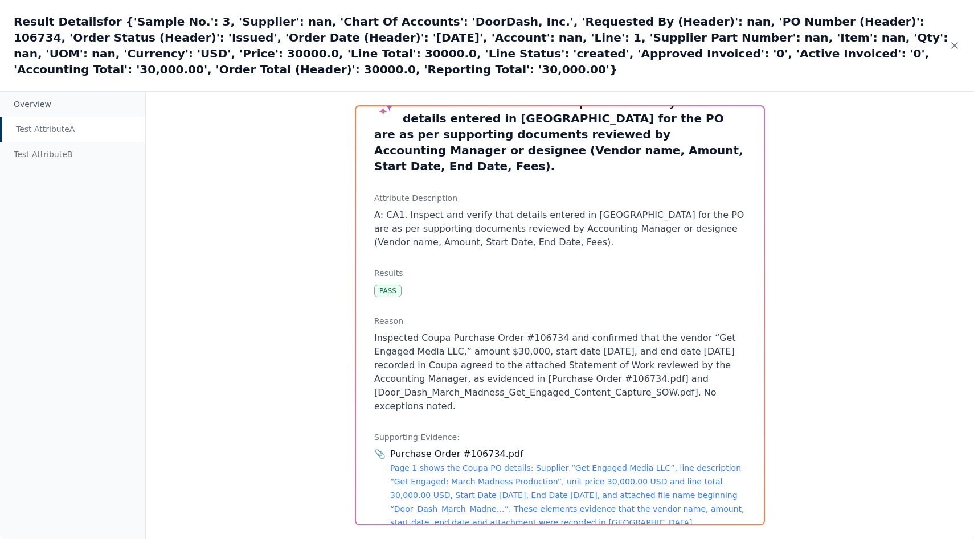
click at [398, 336] on p "Inspected Coupa Purchase Order #106734 and confirmed that the vendor “Get Engag…" at bounding box center [559, 372] width 371 height 82
click at [53, 142] on div "Test Attribute B" at bounding box center [72, 154] width 145 height 25
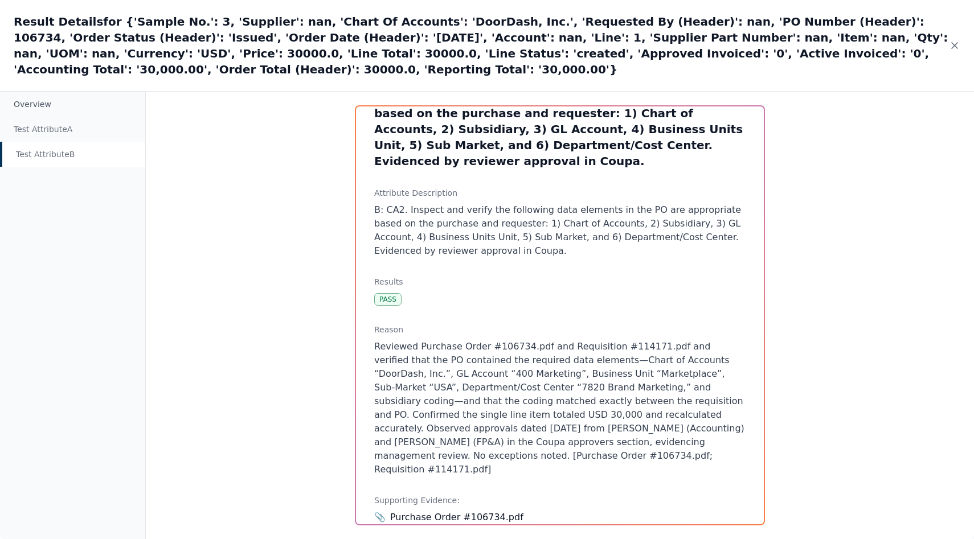
scroll to position [55, 0]
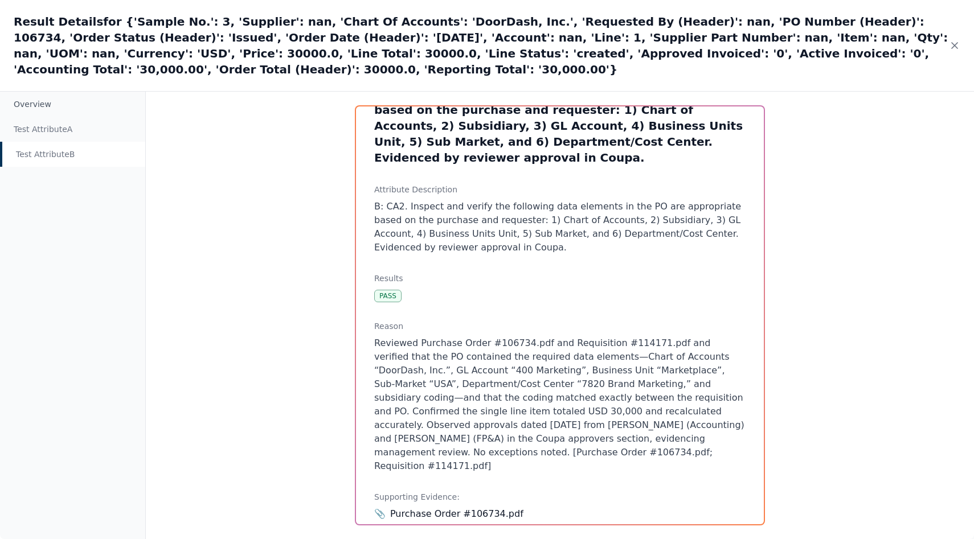
click at [503, 337] on p "Reviewed Purchase Order #106734.pdf and Requisition #114171.pdf and verified th…" at bounding box center [559, 405] width 371 height 137
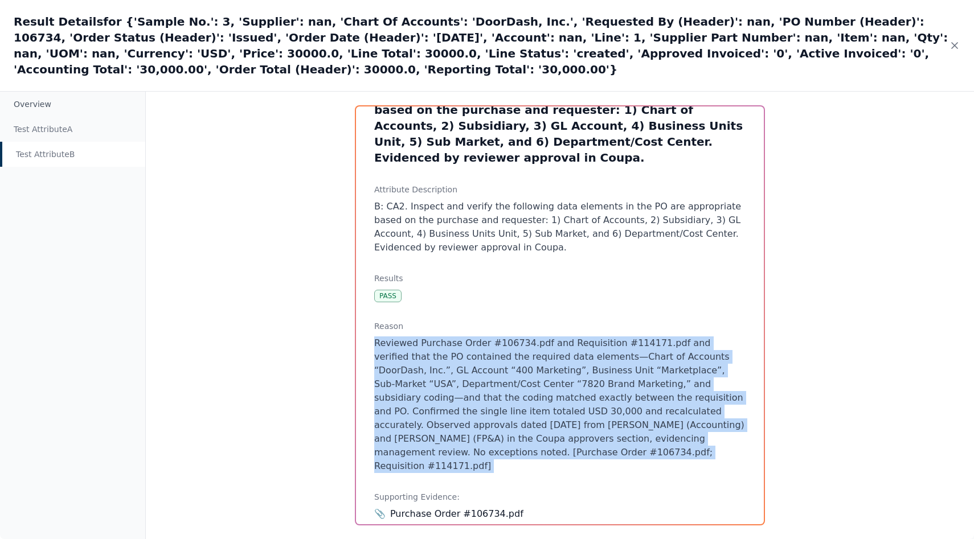
click at [503, 337] on p "Reviewed Purchase Order #106734.pdf and Requisition #114171.pdf and verified th…" at bounding box center [559, 405] width 371 height 137
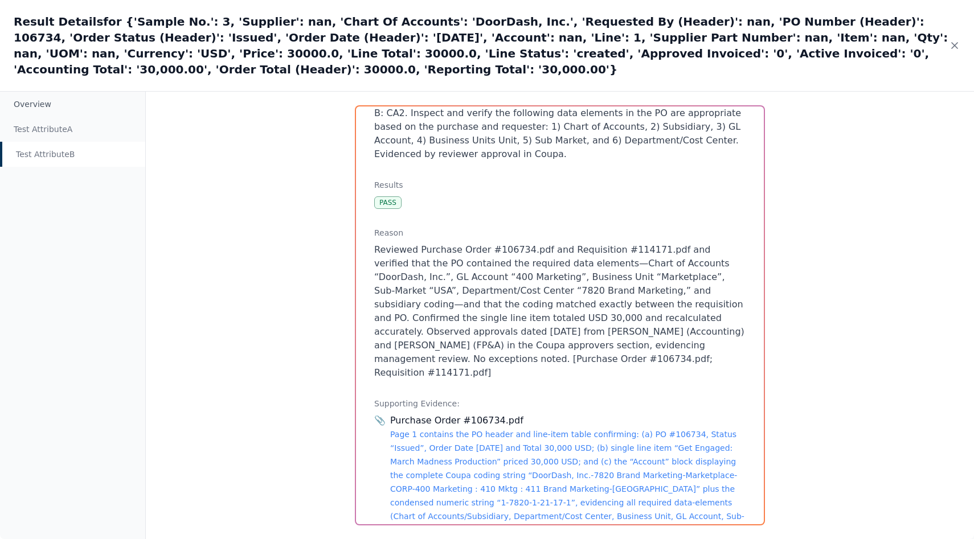
scroll to position [92, 0]
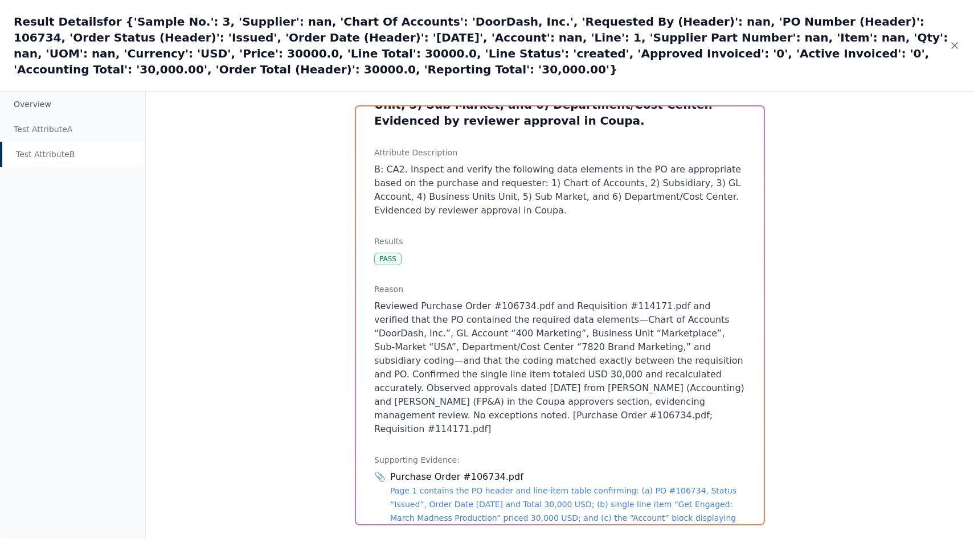
click at [576, 300] on p "Reviewed Purchase Order #106734.pdf and Requisition #114171.pdf and verified th…" at bounding box center [559, 368] width 371 height 137
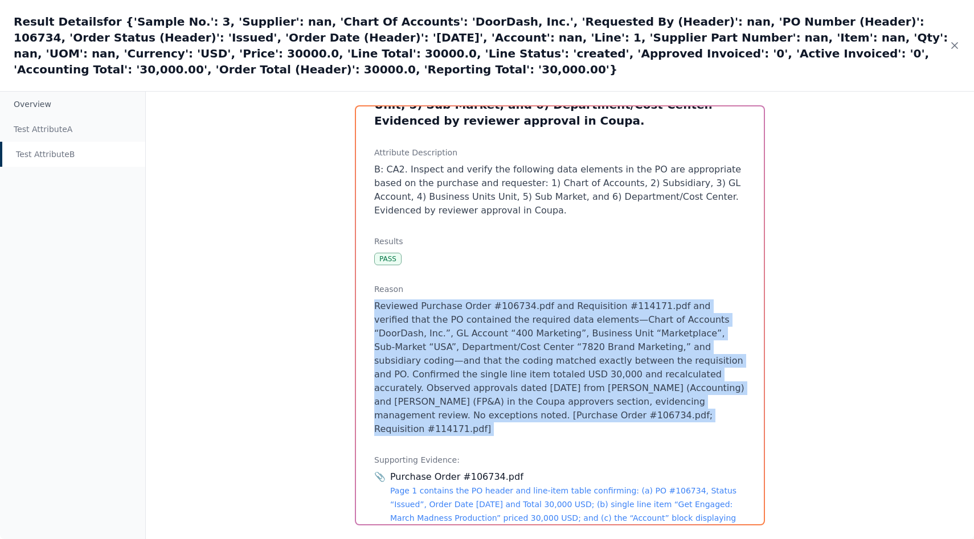
click at [576, 300] on p "Reviewed Purchase Order #106734.pdf and Requisition #114171.pdf and verified th…" at bounding box center [559, 368] width 371 height 137
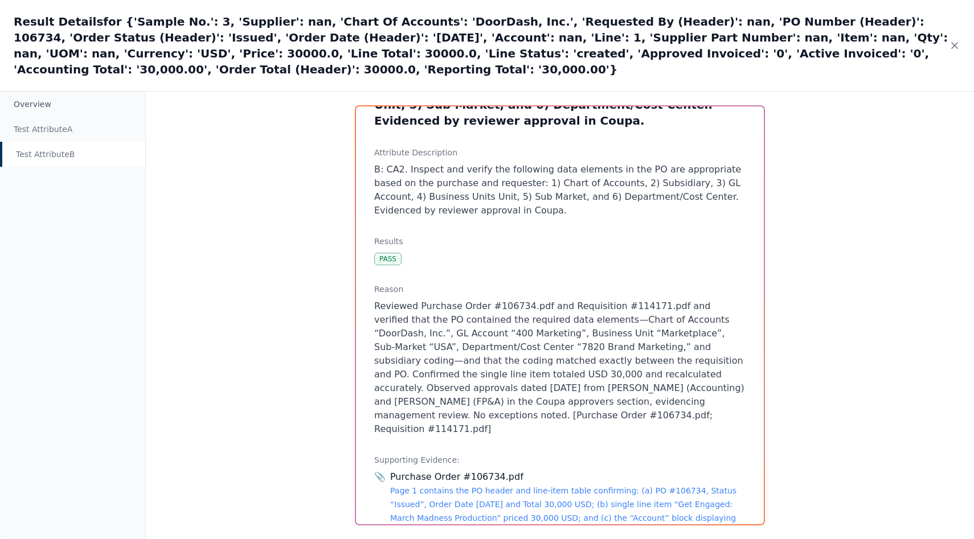
click at [584, 334] on p "Reviewed Purchase Order #106734.pdf and Requisition #114171.pdf and verified th…" at bounding box center [559, 368] width 371 height 137
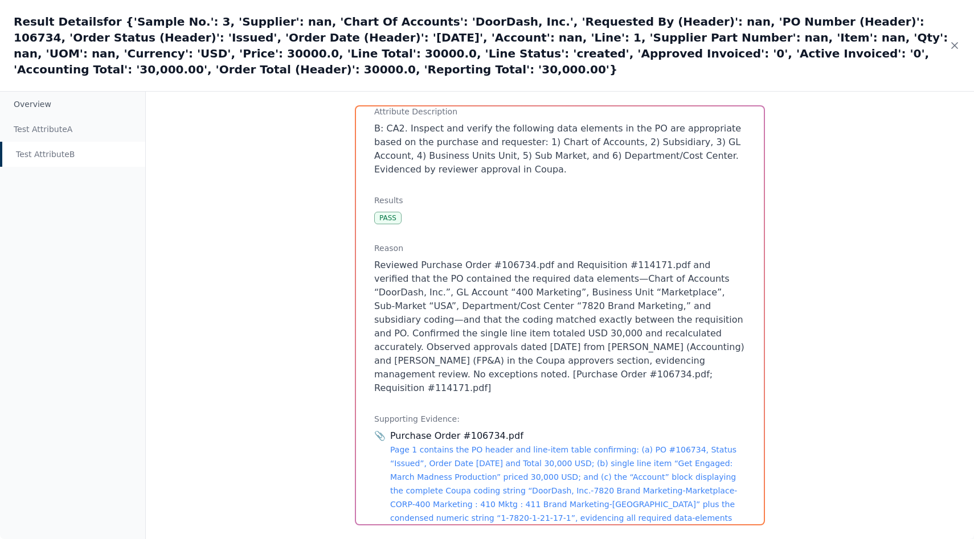
scroll to position [125, 0]
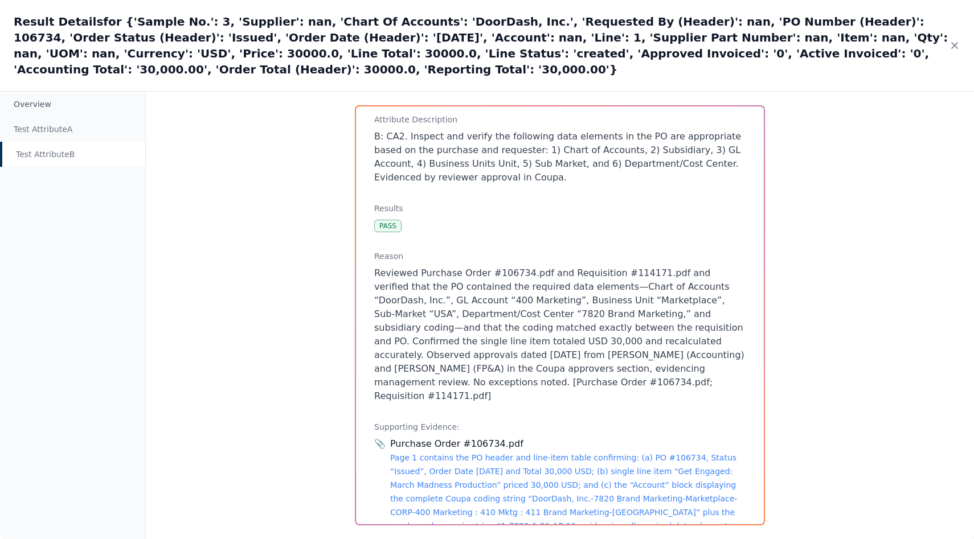
click at [548, 333] on p "Reviewed Purchase Order #106734.pdf and Requisition #114171.pdf and verified th…" at bounding box center [559, 335] width 371 height 137
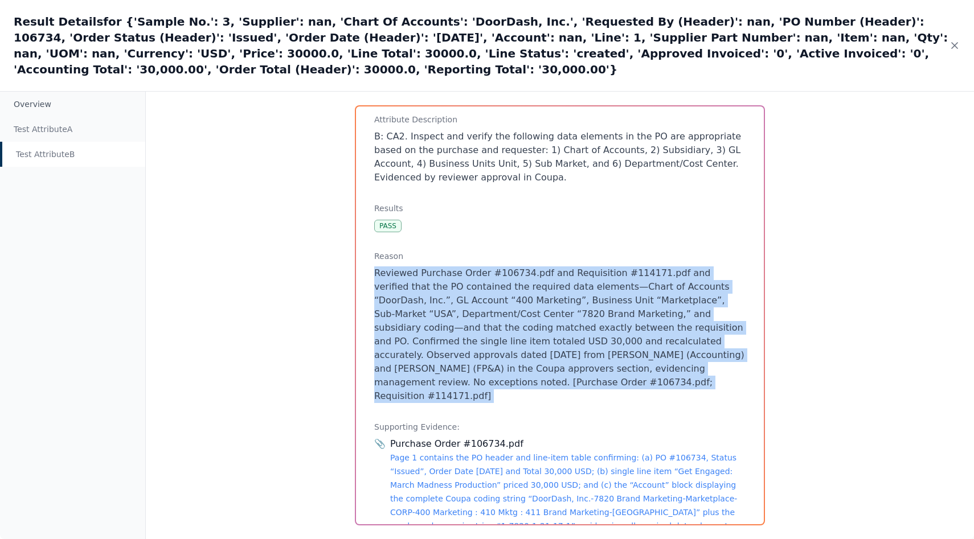
click at [548, 333] on p "Reviewed Purchase Order #106734.pdf and Requisition #114171.pdf and verified th…" at bounding box center [559, 335] width 371 height 137
click at [551, 340] on p "Reviewed Purchase Order #106734.pdf and Requisition #114171.pdf and verified th…" at bounding box center [559, 335] width 371 height 137
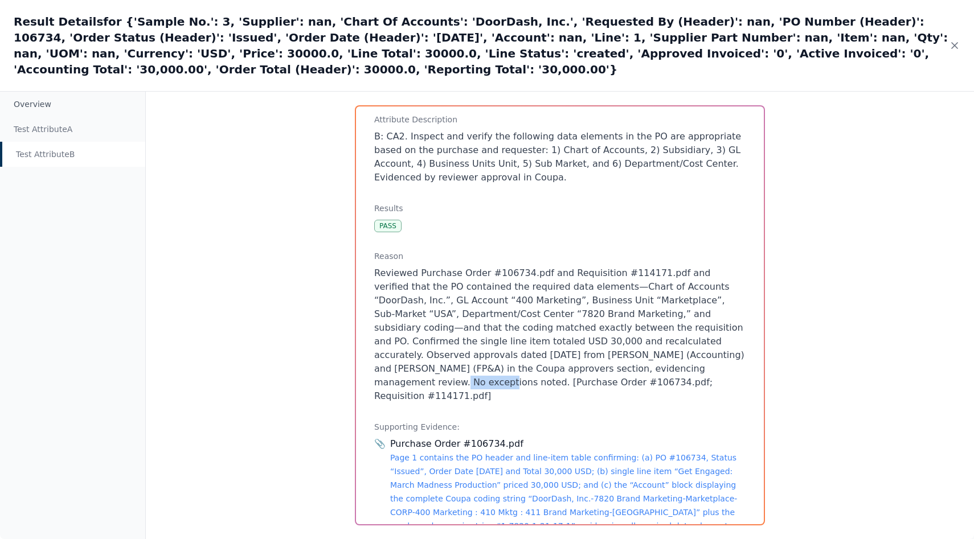
click at [551, 340] on p "Reviewed Purchase Order #106734.pdf and Requisition #114171.pdf and verified th…" at bounding box center [559, 335] width 371 height 137
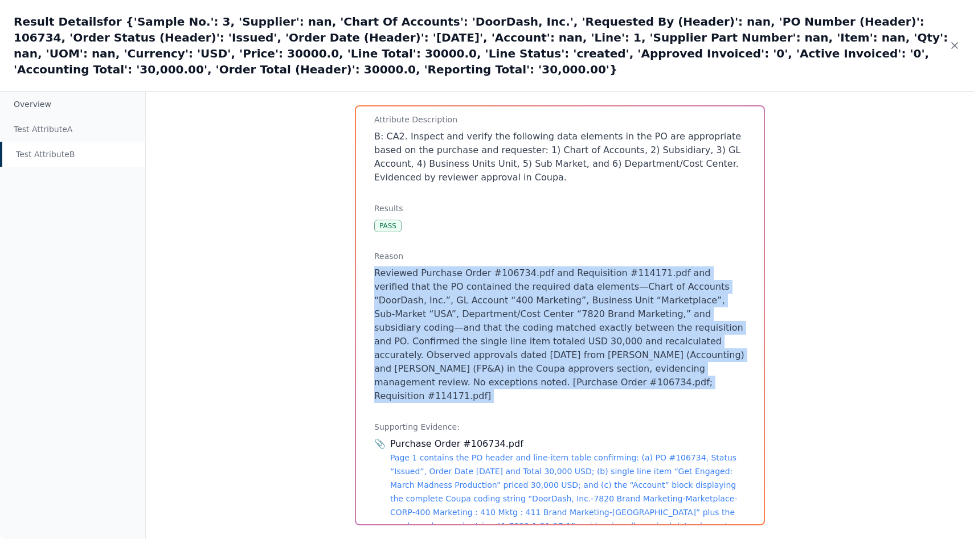
click at [551, 340] on p "Reviewed Purchase Order #106734.pdf and Requisition #114171.pdf and verified th…" at bounding box center [559, 335] width 371 height 137
click at [517, 313] on p "Reviewed Purchase Order #106734.pdf and Requisition #114171.pdf and verified th…" at bounding box center [559, 335] width 371 height 137
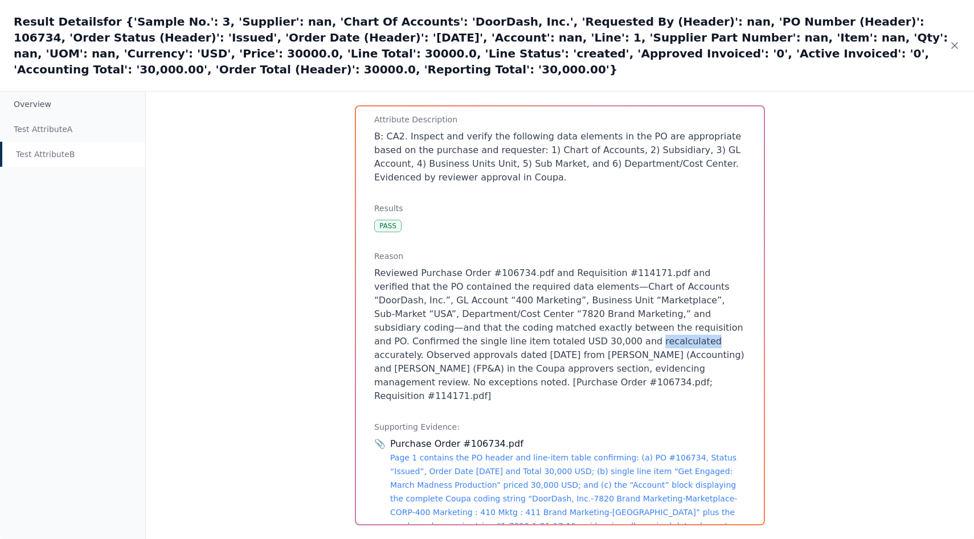
click at [517, 313] on p "Reviewed Purchase Order #106734.pdf and Requisition #114171.pdf and verified th…" at bounding box center [559, 335] width 371 height 137
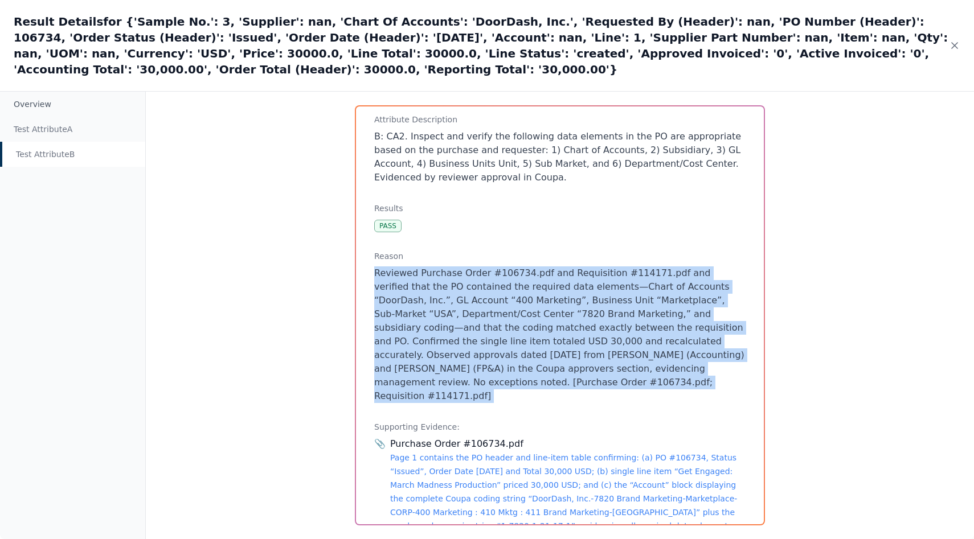
click at [517, 313] on p "Reviewed Purchase Order #106734.pdf and Requisition #114171.pdf and verified th…" at bounding box center [559, 335] width 371 height 137
click at [521, 354] on p "Reviewed Purchase Order #106734.pdf and Requisition #114171.pdf and verified th…" at bounding box center [559, 335] width 371 height 137
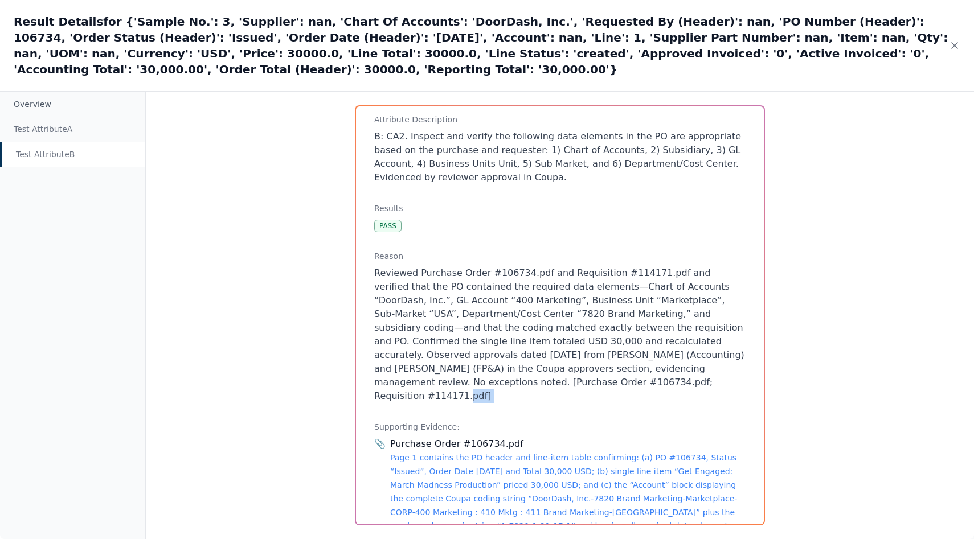
click at [521, 354] on p "Reviewed Purchase Order #106734.pdf and Requisition #114171.pdf and verified th…" at bounding box center [559, 335] width 371 height 137
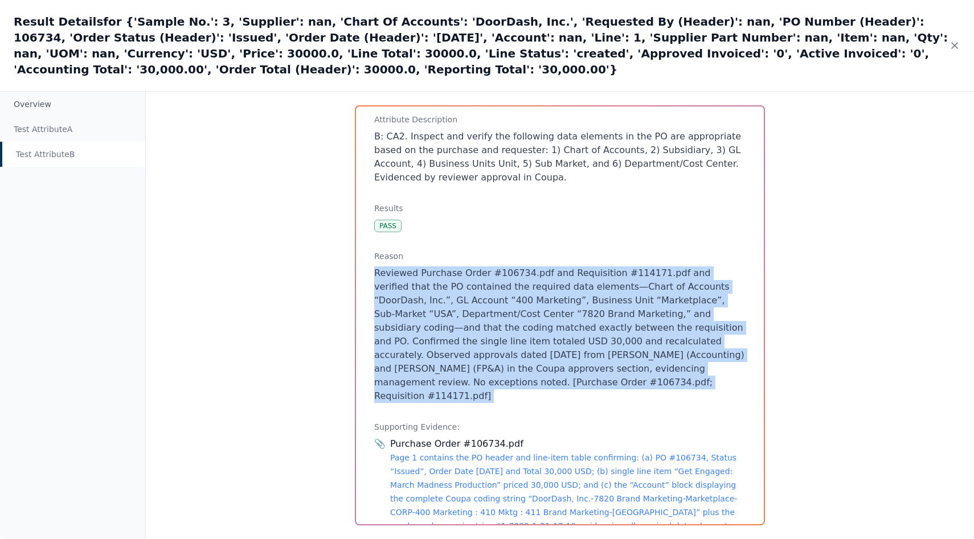
click at [521, 354] on p "Reviewed Purchase Order #106734.pdf and Requisition #114171.pdf and verified th…" at bounding box center [559, 335] width 371 height 137
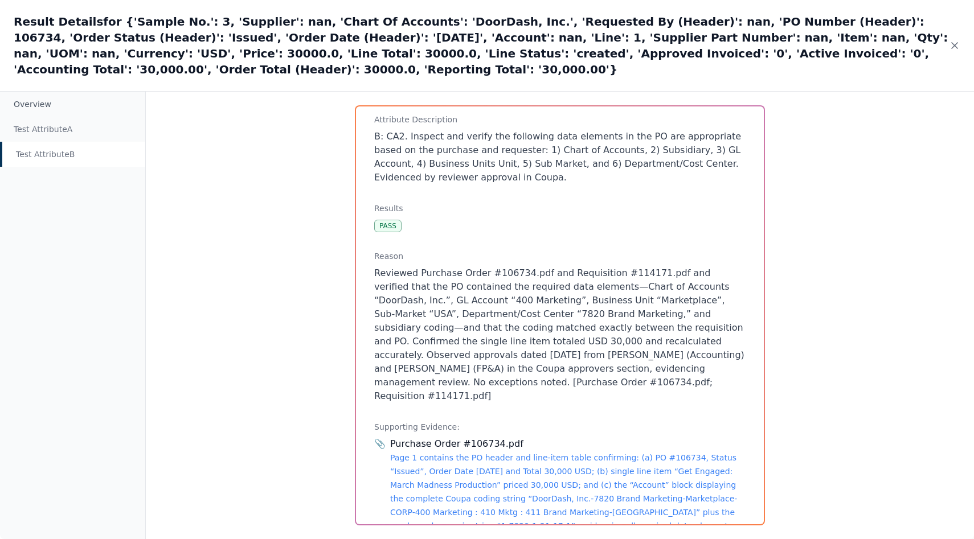
click at [537, 350] on p "Reviewed Purchase Order #106734.pdf and Requisition #114171.pdf and verified th…" at bounding box center [559, 335] width 371 height 137
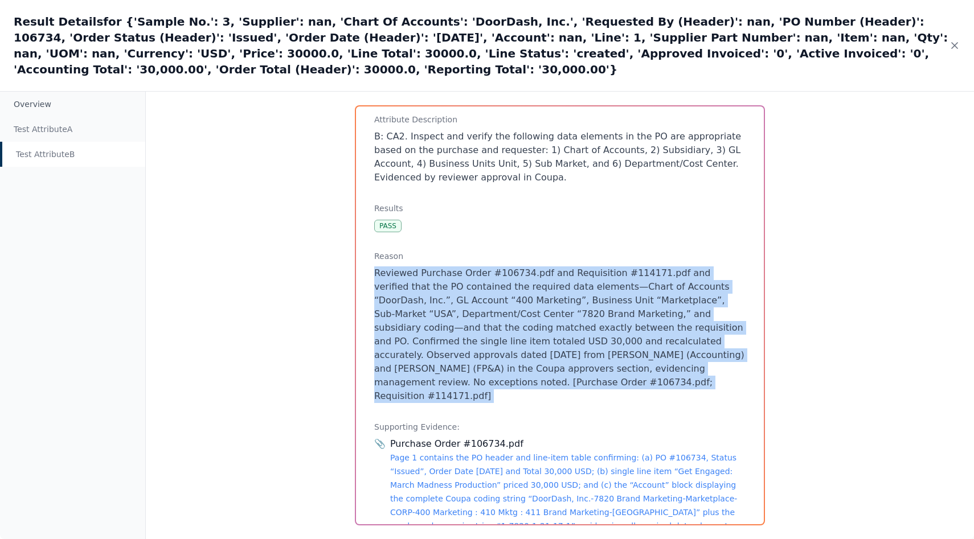
click at [537, 350] on p "Reviewed Purchase Order #106734.pdf and Requisition #114171.pdf and verified th…" at bounding box center [559, 335] width 371 height 137
click at [537, 348] on p "Reviewed Purchase Order #106734.pdf and Requisition #114171.pdf and verified th…" at bounding box center [559, 335] width 371 height 137
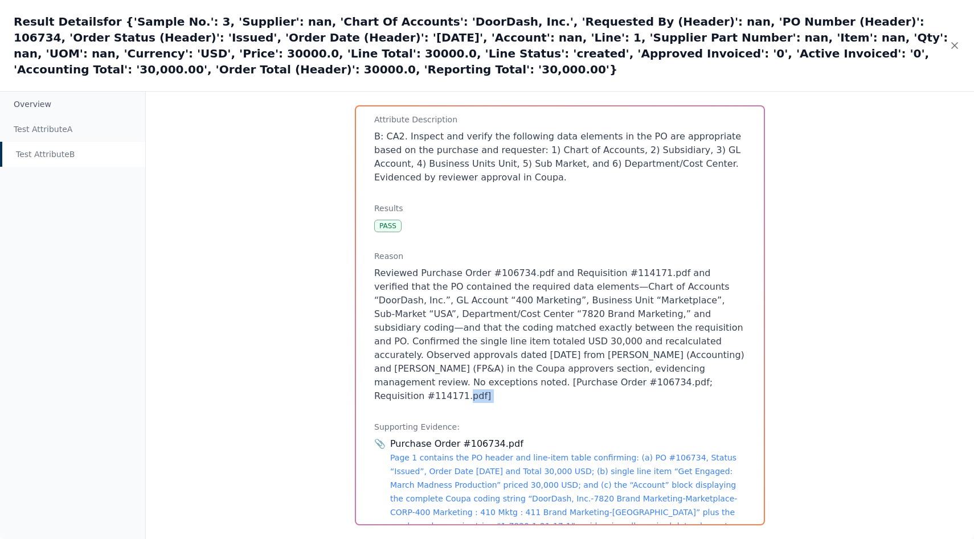
click at [537, 348] on p "Reviewed Purchase Order #106734.pdf and Requisition #114171.pdf and verified th…" at bounding box center [559, 335] width 371 height 137
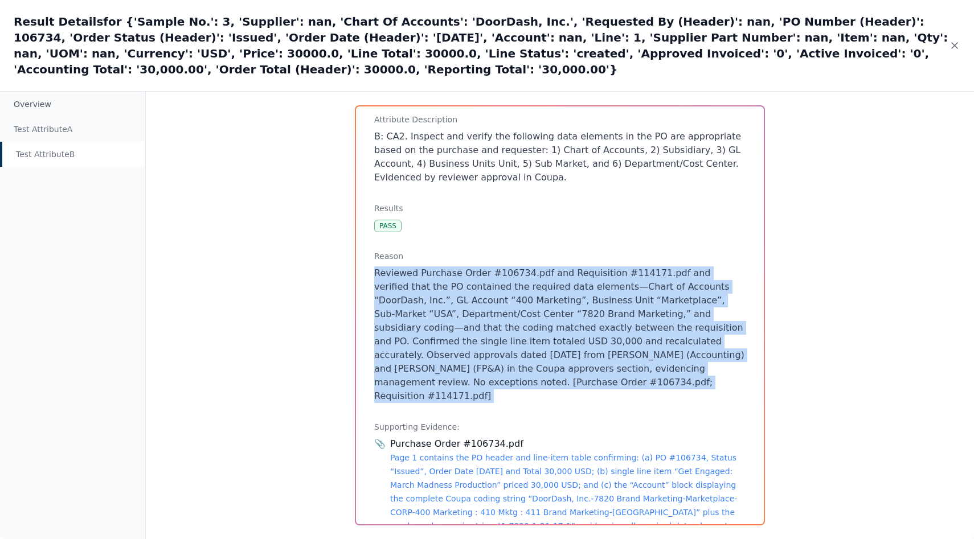
click at [537, 348] on p "Reviewed Purchase Order #106734.pdf and Requisition #114171.pdf and verified th…" at bounding box center [559, 335] width 371 height 137
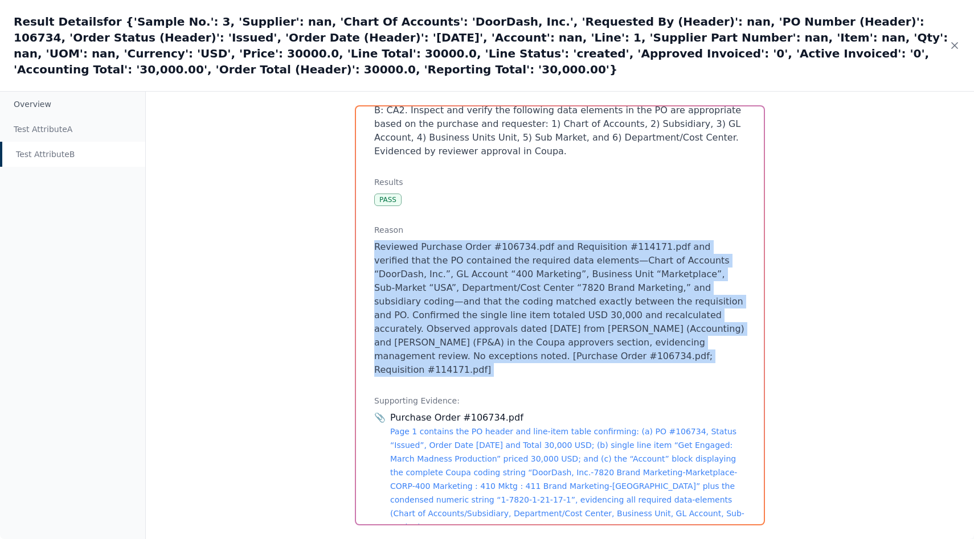
click at [537, 329] on p "Reviewed Purchase Order #106734.pdf and Requisition #114171.pdf and verified th…" at bounding box center [559, 308] width 371 height 137
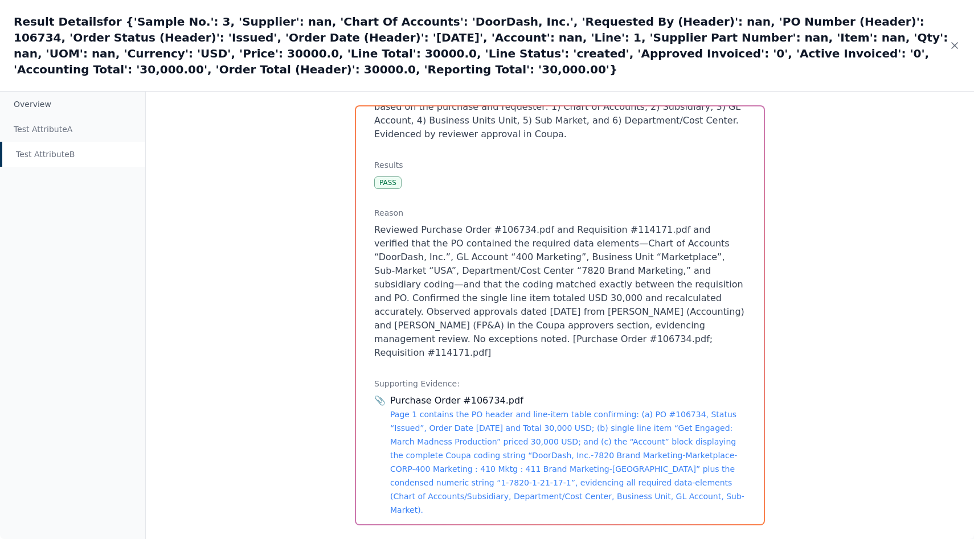
scroll to position [170, 0]
click at [526, 392] on div "Purchase Order #106734.pdf Page 1 contains the PO header and line-item table co…" at bounding box center [567, 453] width 355 height 123
click at [526, 408] on link "Page 1 contains the PO header and line-item table confirming: (a) PO #106734, S…" at bounding box center [567, 460] width 354 height 105
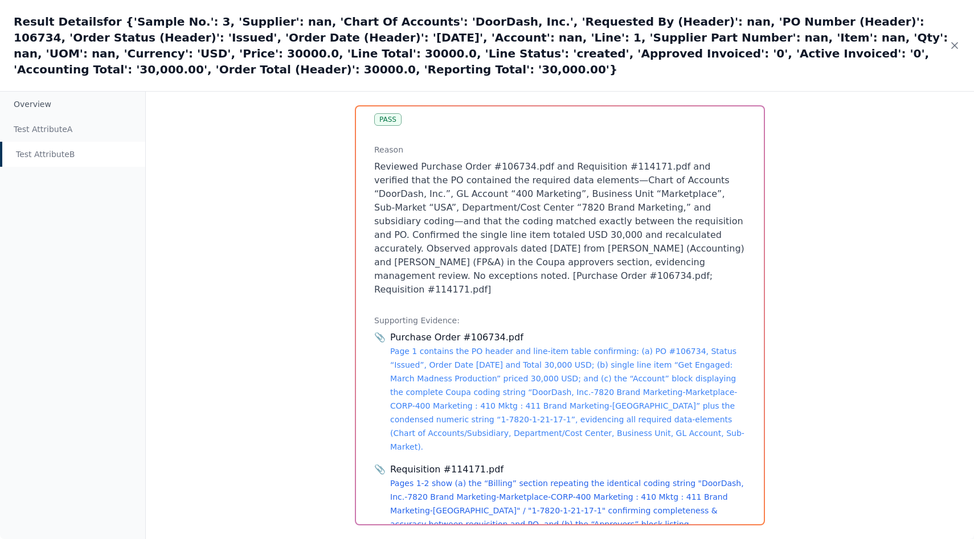
click at [509, 479] on link "Pages 1-2 show (a) the “Billing” section repeating the identical coding string …" at bounding box center [567, 524] width 354 height 91
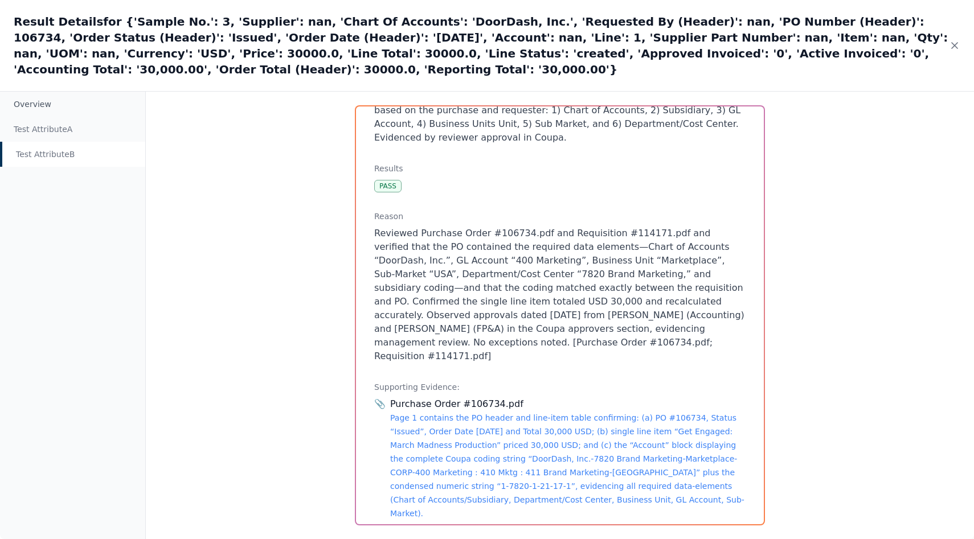
scroll to position [243, 0]
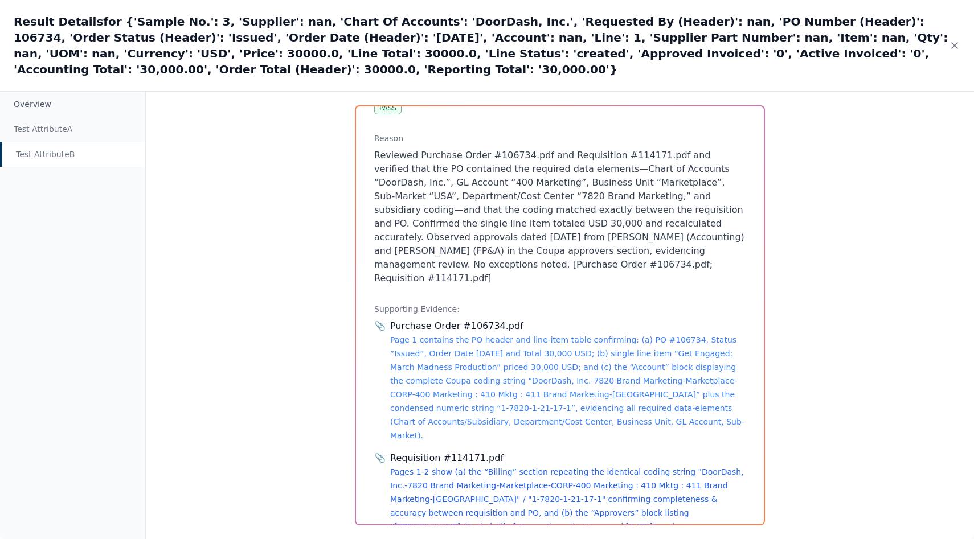
click at [480, 468] on link "Pages 1-2 show (a) the “Billing” section repeating the identical coding string …" at bounding box center [567, 513] width 354 height 91
click at [608, 342] on div "Purchase Order #106734.pdf Page 1 contains the PO header and line-item table co…" at bounding box center [567, 381] width 355 height 123
click at [615, 361] on link "Page 1 contains the PO header and line-item table confirming: (a) PO #106734, S…" at bounding box center [567, 387] width 354 height 105
click at [498, 473] on div "Requisition #114171.pdf Pages 1-2 show (a) the “Billing” section repeating the …" at bounding box center [567, 506] width 355 height 109
click at [498, 469] on link "Pages 1-2 show (a) the “Billing” section repeating the identical coding string …" at bounding box center [567, 513] width 354 height 91
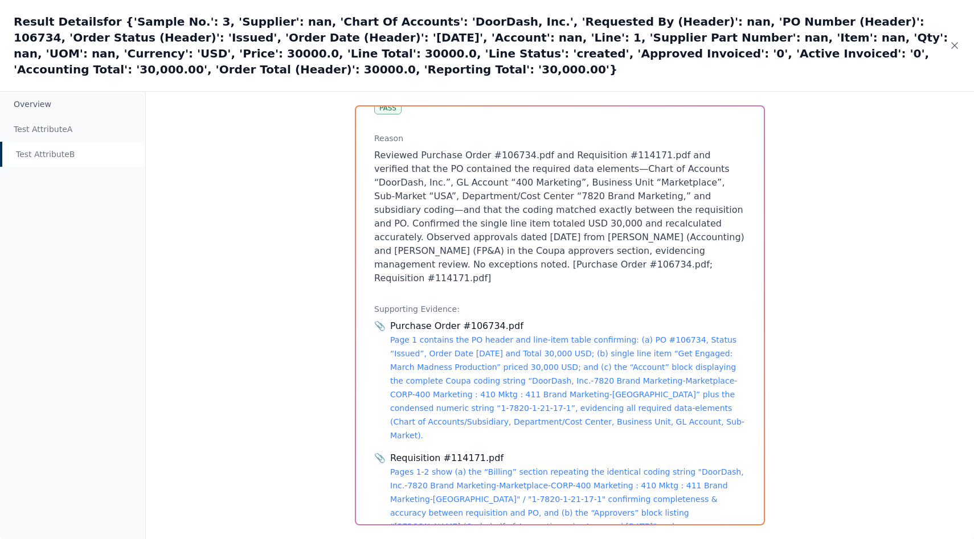
click at [542, 200] on p "Reviewed Purchase Order #106734.pdf and Requisition #114171.pdf and verified th…" at bounding box center [559, 217] width 371 height 137
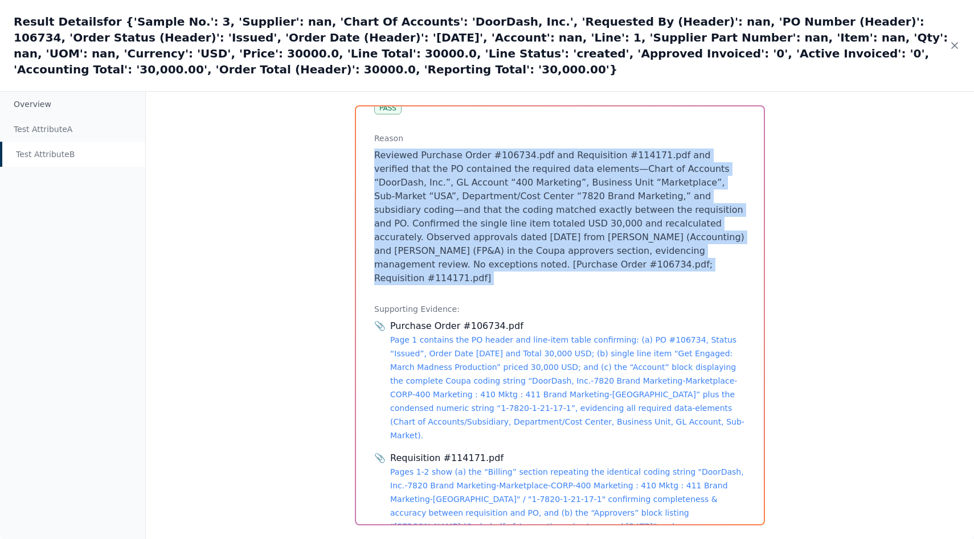
click at [542, 200] on p "Reviewed Purchase Order #106734.pdf and Requisition #114171.pdf and verified th…" at bounding box center [559, 217] width 371 height 137
click at [500, 223] on p "Reviewed Purchase Order #106734.pdf and Requisition #114171.pdf and verified th…" at bounding box center [559, 217] width 371 height 137
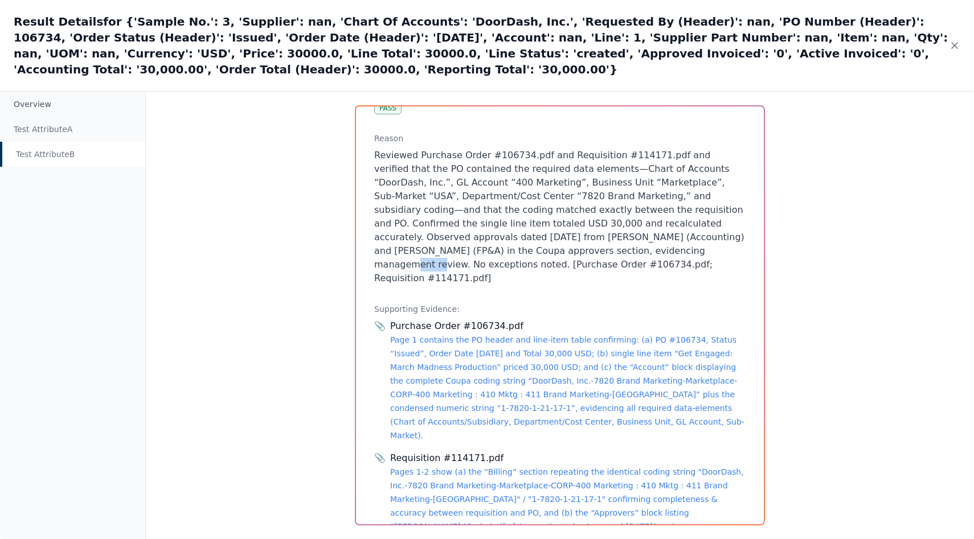
click at [500, 223] on p "Reviewed Purchase Order #106734.pdf and Requisition #114171.pdf and verified th…" at bounding box center [559, 217] width 371 height 137
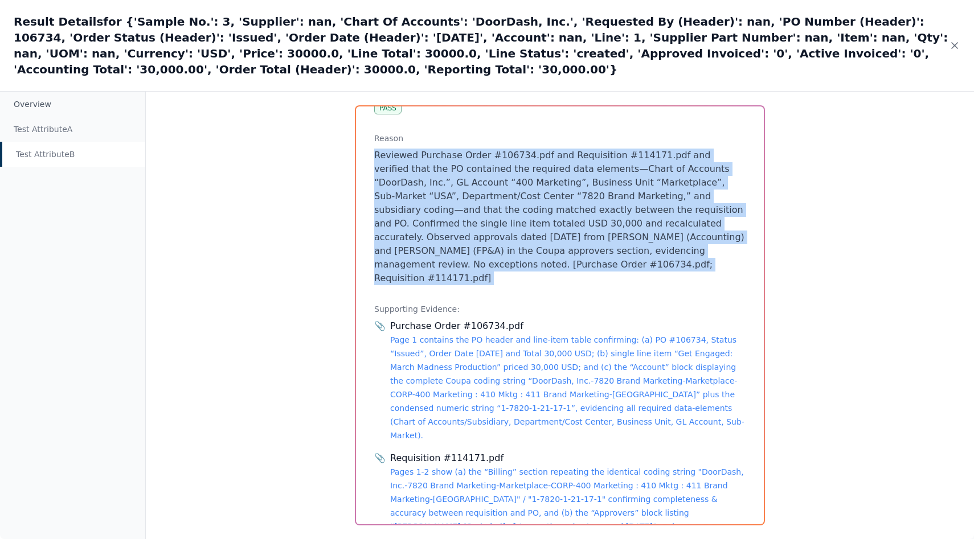
click at [500, 223] on p "Reviewed Purchase Order #106734.pdf and Requisition #114171.pdf and verified th…" at bounding box center [559, 217] width 371 height 137
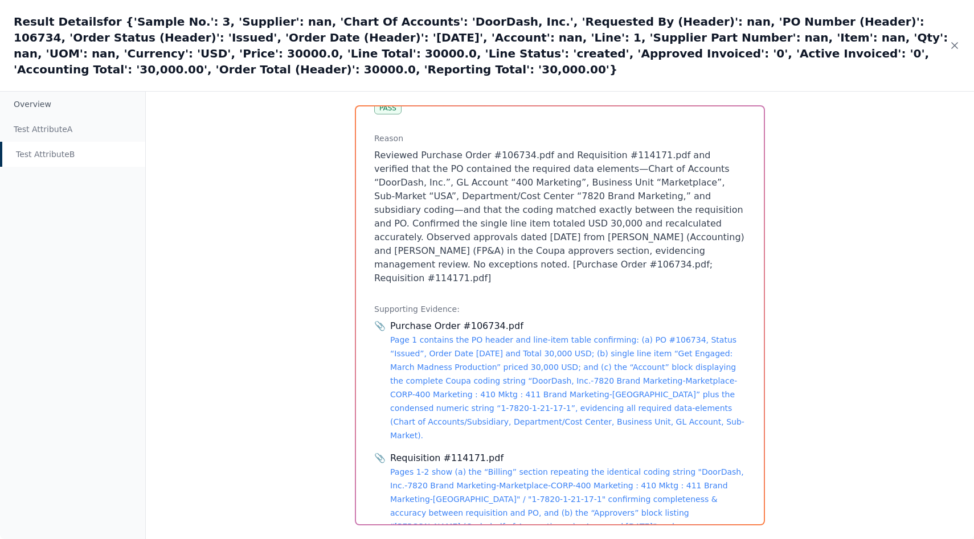
click at [801, 69] on div "Result Details for {'Sample No.': 3, 'Supplier': nan, 'Chart Of Accounts': 'Doo…" at bounding box center [487, 45] width 974 height 91
click at [759, 64] on div "Result Details for {'Sample No.': 3, 'Supplier': nan, 'Chart Of Accounts': 'Doo…" at bounding box center [487, 45] width 974 height 91
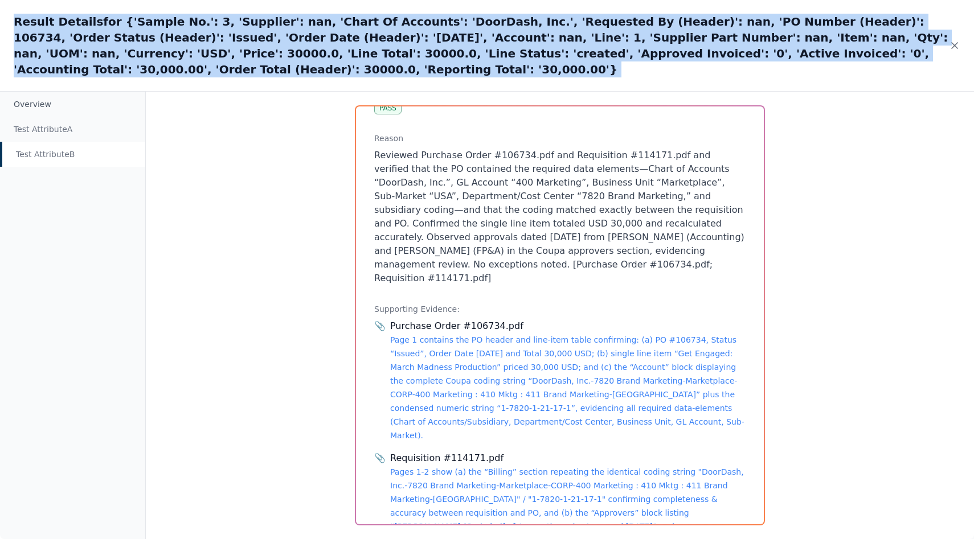
click at [759, 64] on div "Result Details for {'Sample No.': 3, 'Supplier': nan, 'Chart Of Accounts': 'Doo…" at bounding box center [487, 45] width 974 height 91
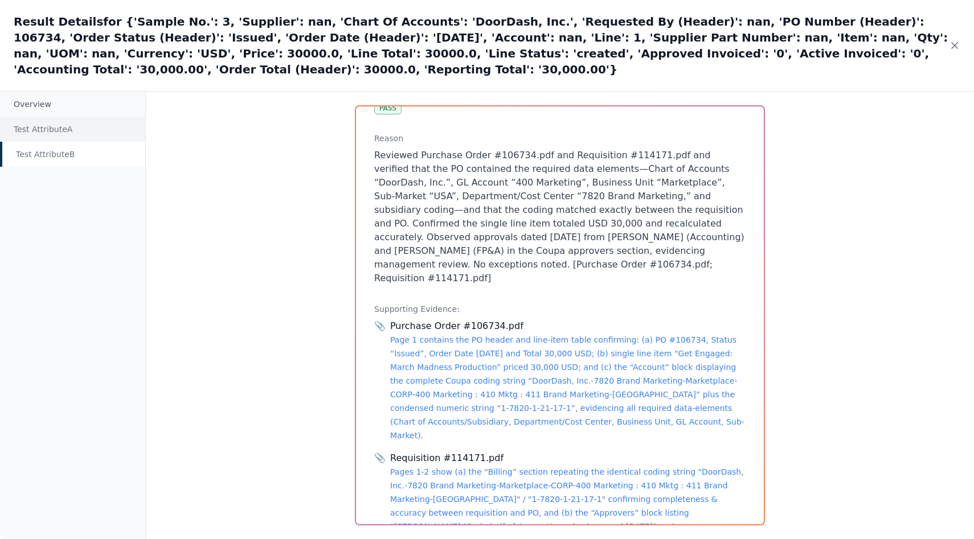
click at [67, 117] on div "Test Attribute A" at bounding box center [72, 129] width 145 height 25
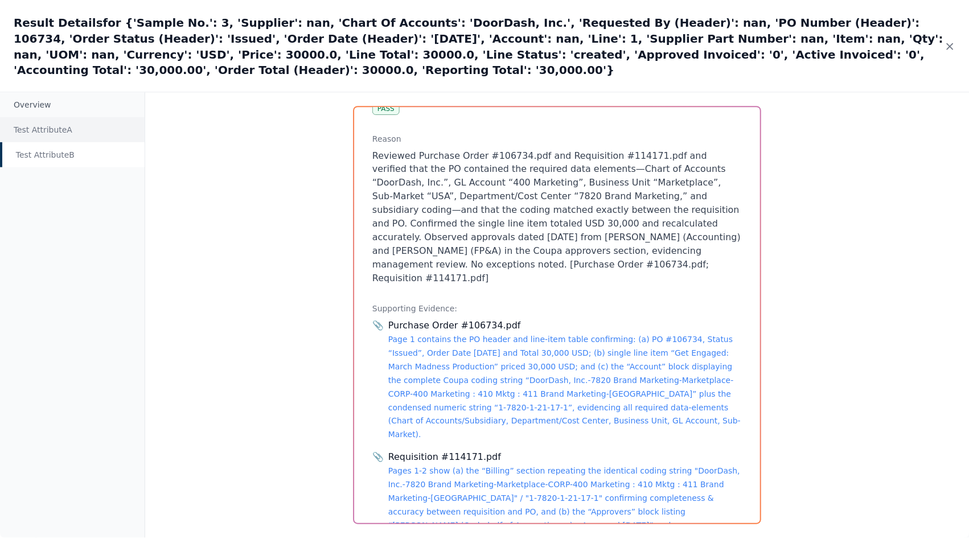
scroll to position [117, 0]
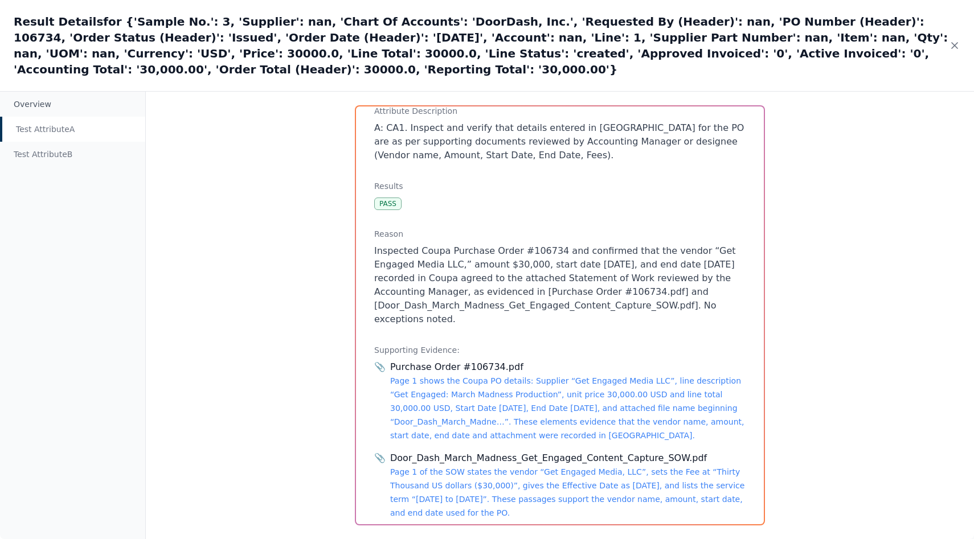
click at [611, 62] on div "Result Details for {'Sample No.': 3, 'Supplier': nan, 'Chart Of Accounts': 'Doo…" at bounding box center [487, 45] width 974 height 91
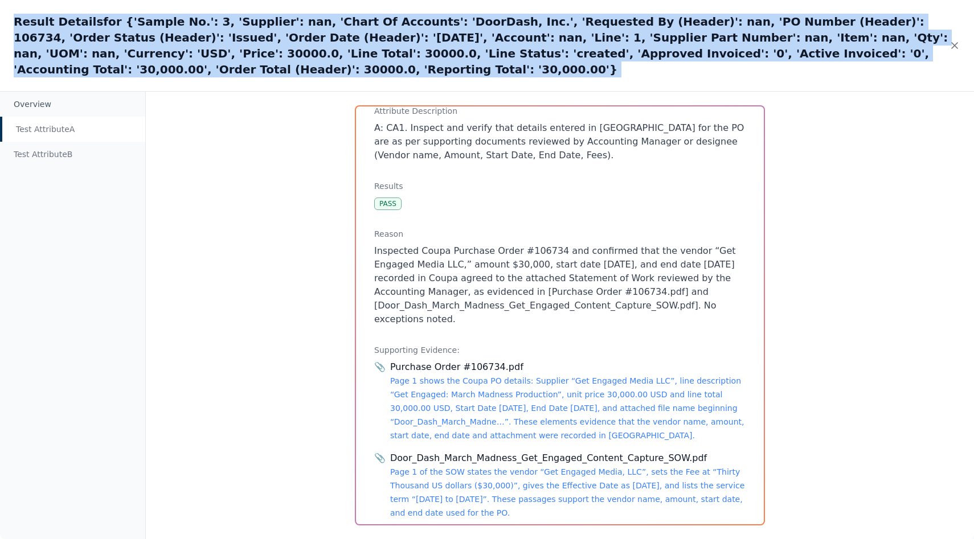
click at [611, 62] on div "Result Details for {'Sample No.': 3, 'Supplier': nan, 'Chart Of Accounts': 'Doo…" at bounding box center [487, 45] width 974 height 91
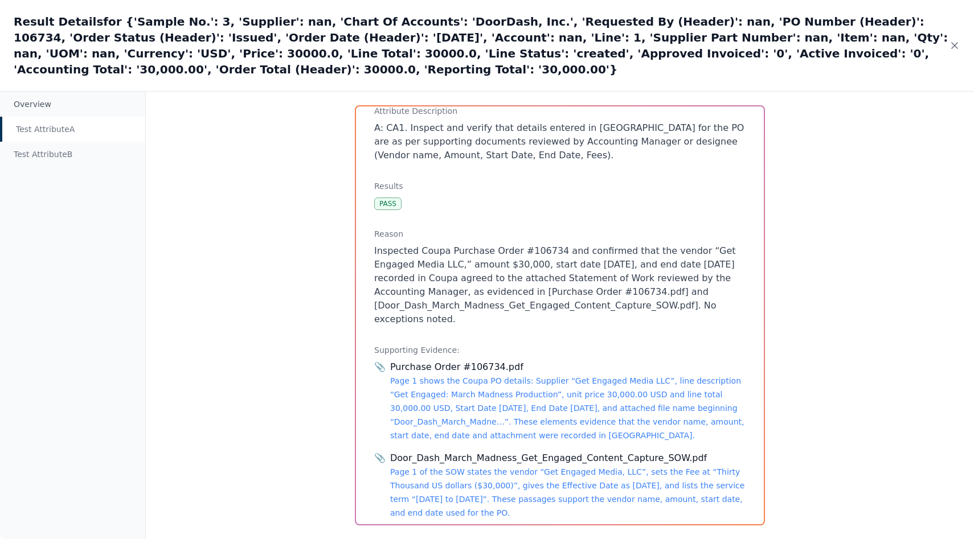
click at [849, 138] on div "Overview Test Attribute A Test Attribute B Test Attribute A : A: CA1. Inspect a…" at bounding box center [487, 315] width 974 height 448
click at [947, 32] on h2 "Result Details for {'Sample No.': 3, 'Supplier': nan, 'Chart Of Accounts': 'Doo…" at bounding box center [481, 46] width 935 height 64
click at [952, 43] on icon at bounding box center [955, 46] width 6 height 6
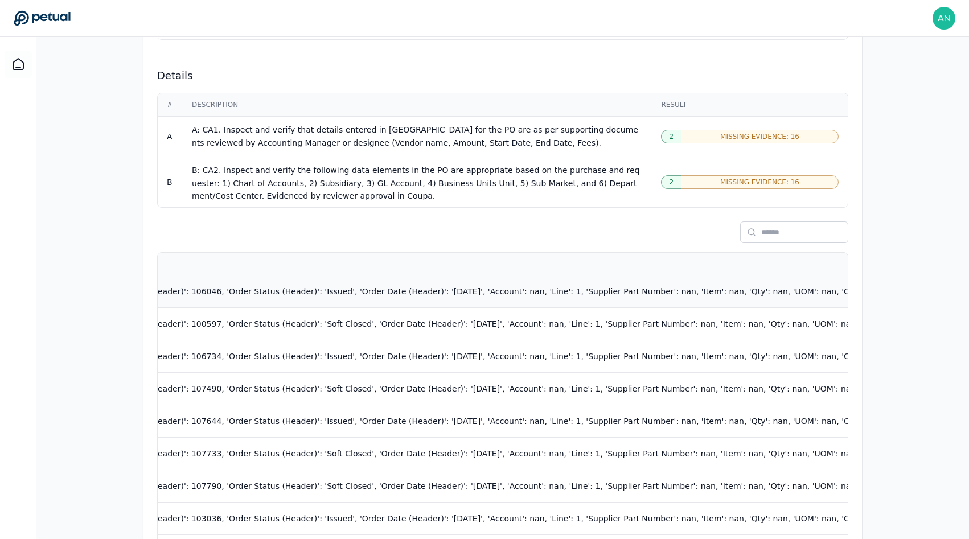
scroll to position [0, 485]
click at [486, 276] on td "{'Sample No.': 1, 'Supplier': nan, 'Chart Of Accounts': 'DoorDash, Inc.', 'Requ…" at bounding box center [808, 292] width 2271 height 32
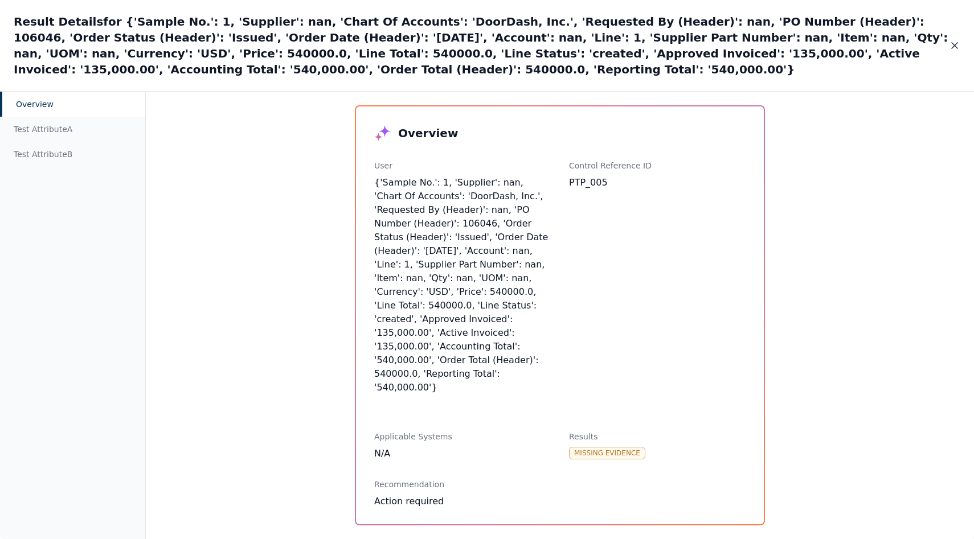
click at [955, 50] on icon at bounding box center [954, 45] width 11 height 11
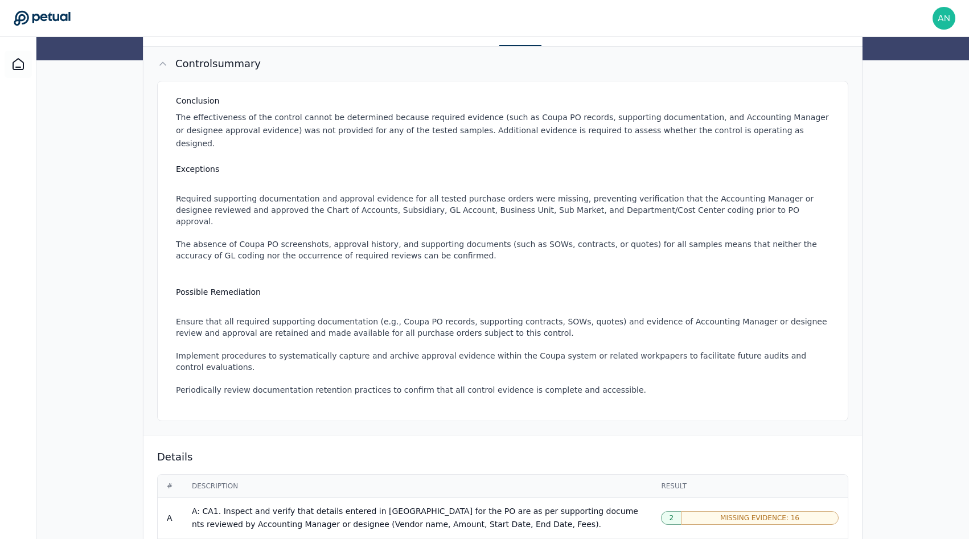
scroll to position [88, 0]
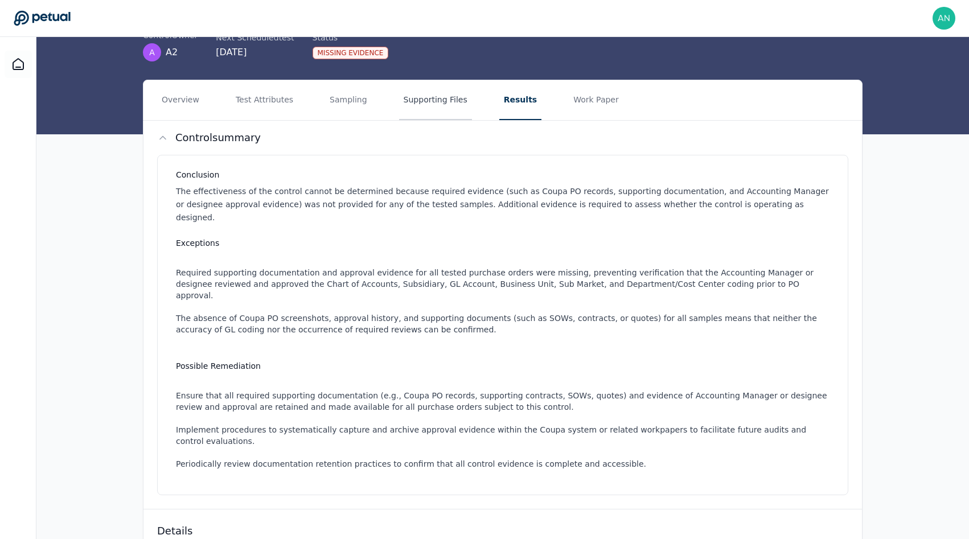
click at [416, 101] on button "Supporting Files" at bounding box center [435, 100] width 73 height 40
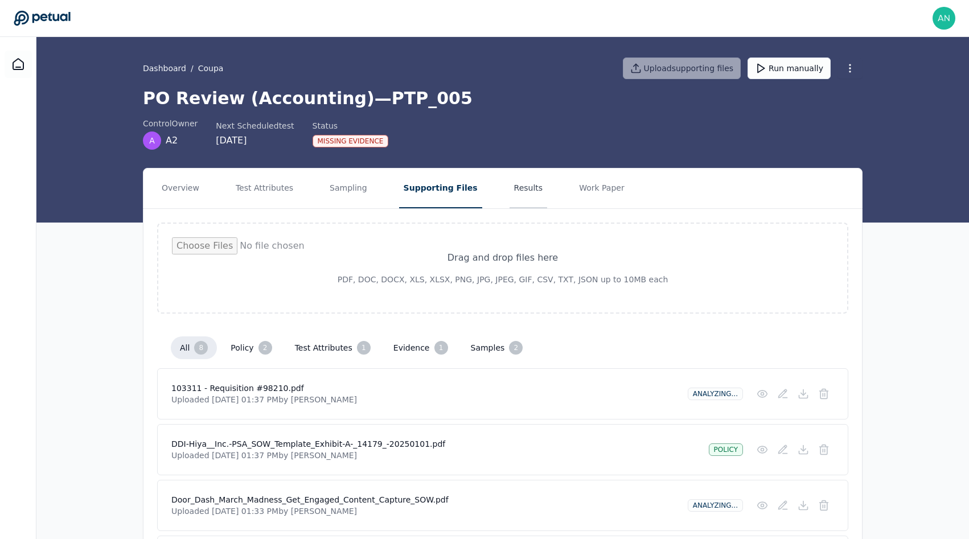
click at [515, 203] on button "Results" at bounding box center [529, 189] width 38 height 40
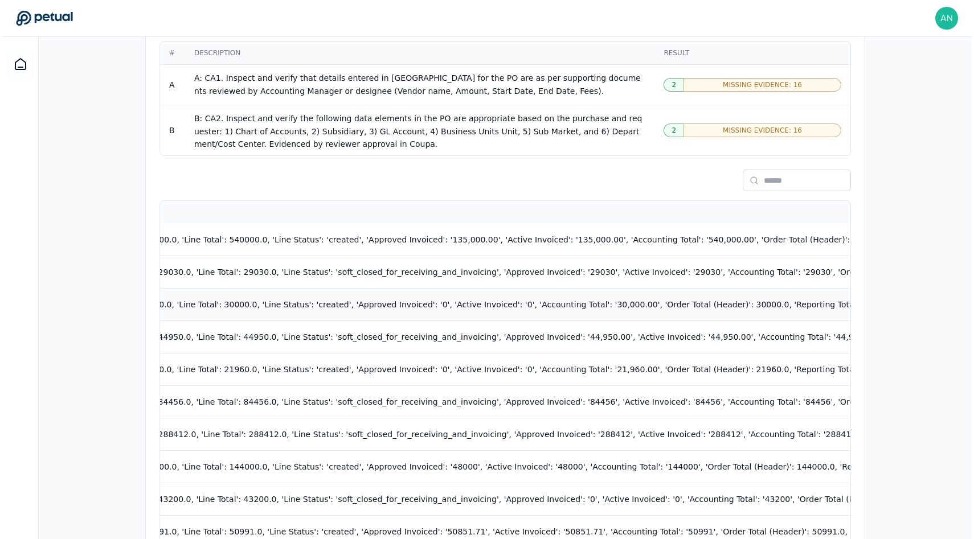
scroll to position [0, 1799]
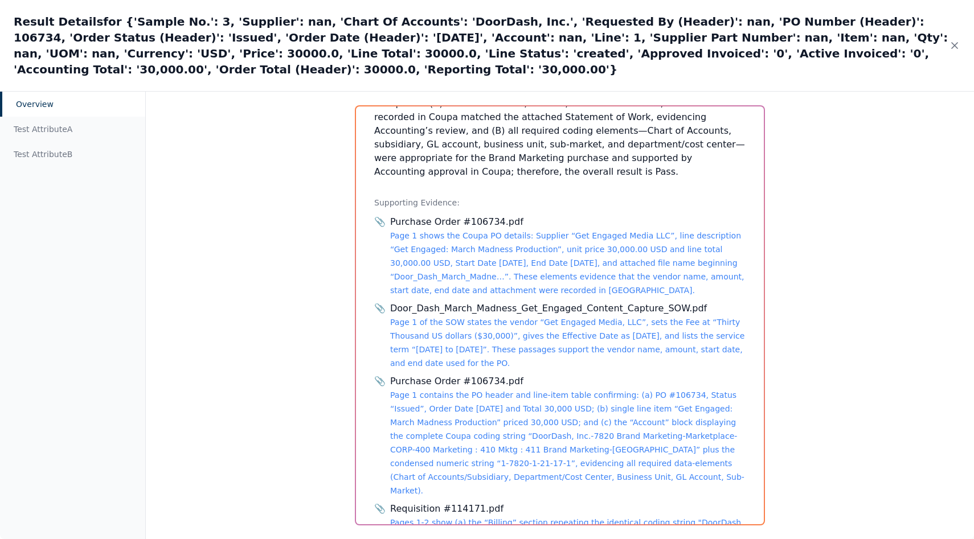
scroll to position [556, 0]
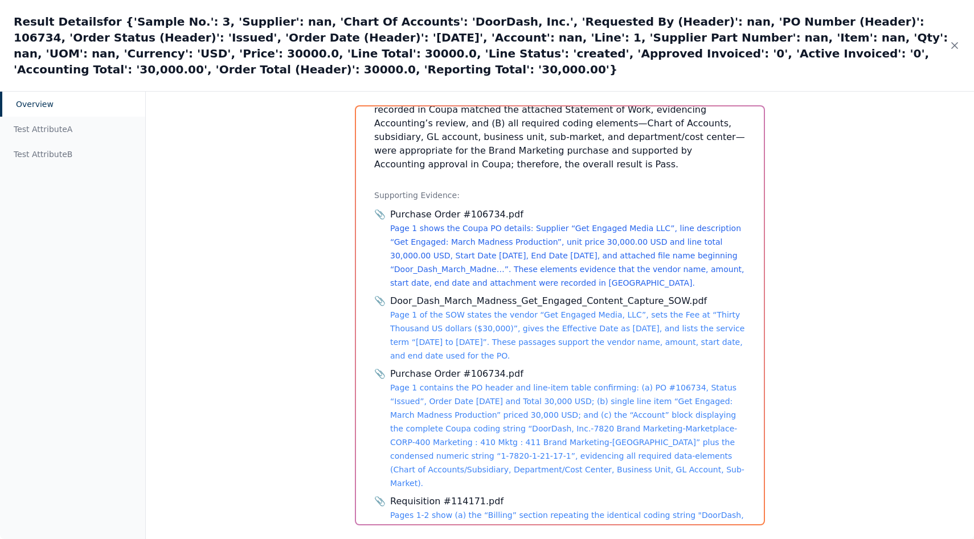
click at [441, 224] on link "Page 1 shows the Coupa PO details: Supplier “Get Engaged Media LLC”, line descr…" at bounding box center [567, 256] width 354 height 64
click at [451, 310] on link "Page 1 of the SOW states the vendor “Get Engaged Media, LLC”, sets the Fee at “…" at bounding box center [567, 335] width 354 height 50
click at [472, 367] on div "Purchase Order #106734.pdf Page 1 contains the PO header and line-item table co…" at bounding box center [567, 428] width 355 height 123
click at [472, 383] on link "Page 1 contains the PO header and line-item table confirming: (a) PO #106734, S…" at bounding box center [567, 435] width 354 height 105
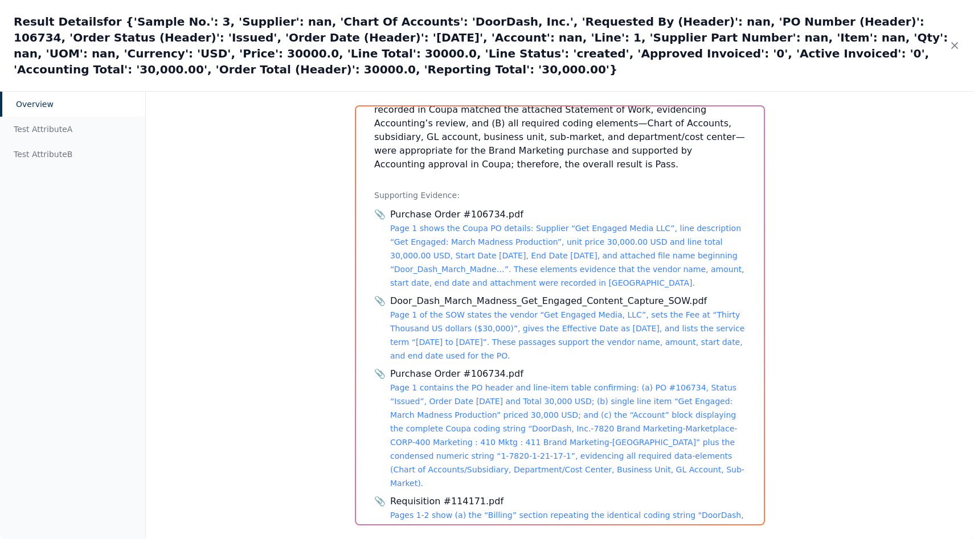
click at [75, 153] on div "Overview Test Attribute A Test Attribute B" at bounding box center [73, 316] width 146 height 448
click at [72, 148] on div "Test Attribute B" at bounding box center [72, 154] width 145 height 25
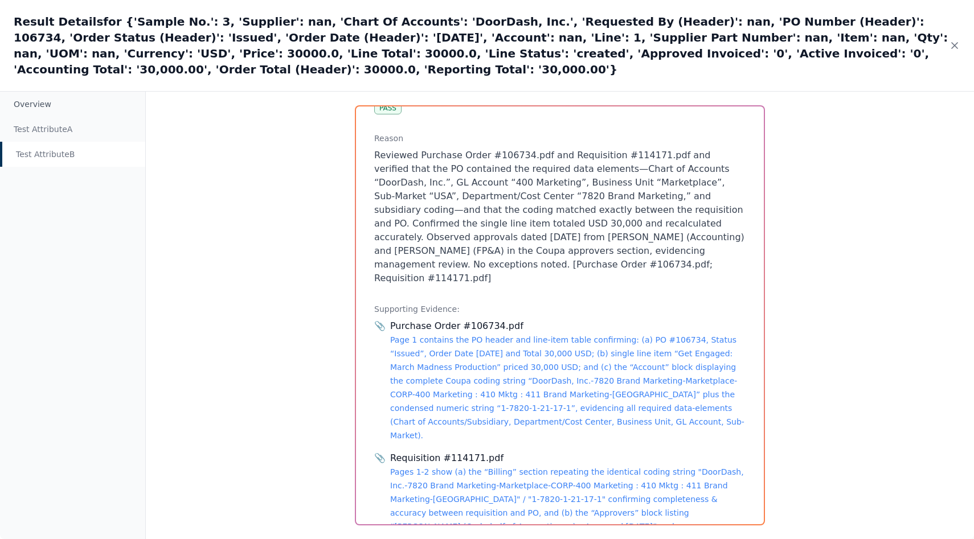
click at [65, 142] on div "Test Attribute B" at bounding box center [72, 154] width 145 height 25
click at [64, 117] on div "Test Attribute A" at bounding box center [72, 129] width 145 height 25
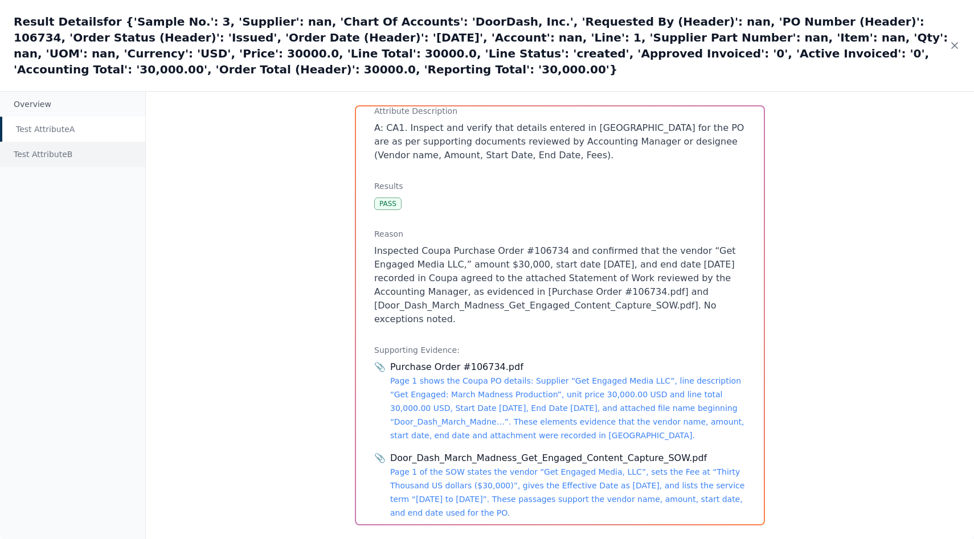
click at [64, 142] on div "Test Attribute B" at bounding box center [72, 154] width 145 height 25
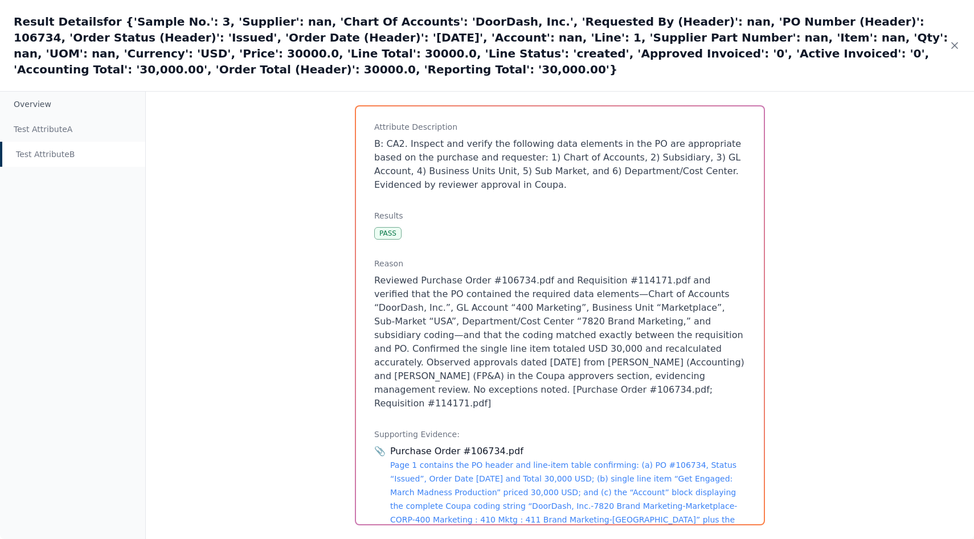
scroll to position [243, 0]
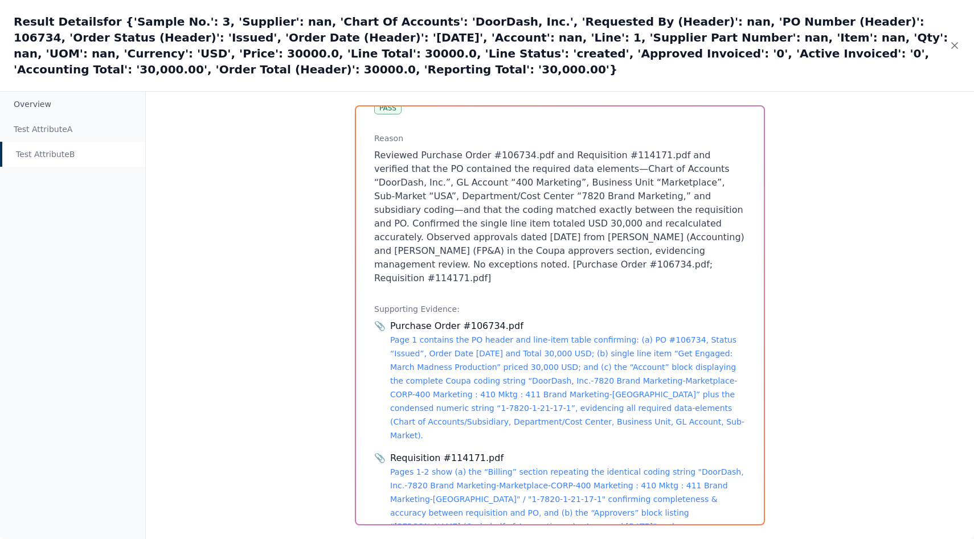
click at [454, 320] on div "Purchase Order #106734.pdf" at bounding box center [567, 327] width 355 height 14
click at [456, 354] on div "Purchase Order #106734.pdf Page 1 contains the PO header and line-item table co…" at bounding box center [567, 381] width 355 height 123
click at [466, 337] on link "Page 1 contains the PO header and line-item table confirming: (a) PO #106734, S…" at bounding box center [567, 387] width 354 height 105
click at [497, 468] on link "Pages 1-2 show (a) the “Billing” section repeating the identical coding string …" at bounding box center [567, 513] width 354 height 91
click at [493, 363] on link "Page 1 contains the PO header and line-item table confirming: (a) PO #106734, S…" at bounding box center [567, 387] width 354 height 105
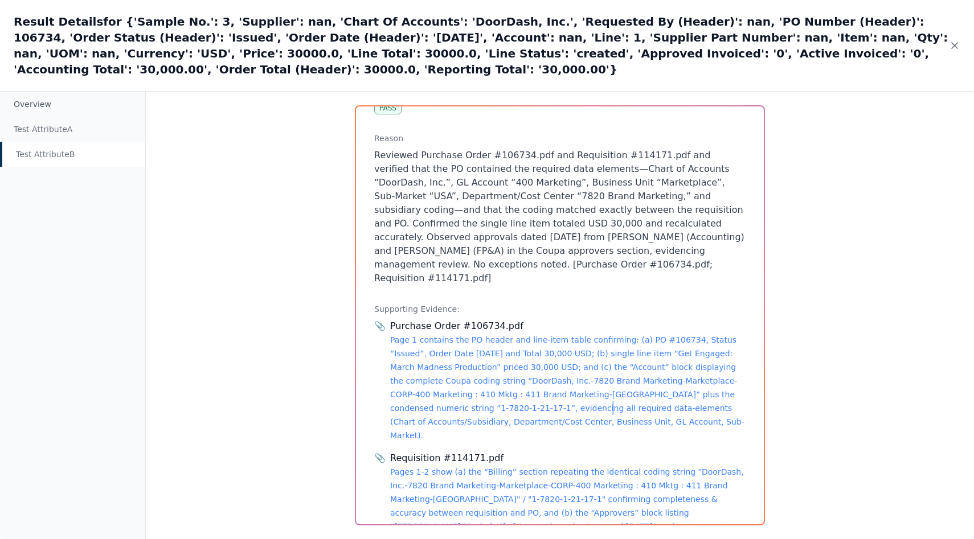
click at [458, 357] on div "Purchase Order #106734.pdf Page 1 contains the PO header and line-item table co…" at bounding box center [567, 381] width 355 height 123
